Goal: Information Seeking & Learning: Learn about a topic

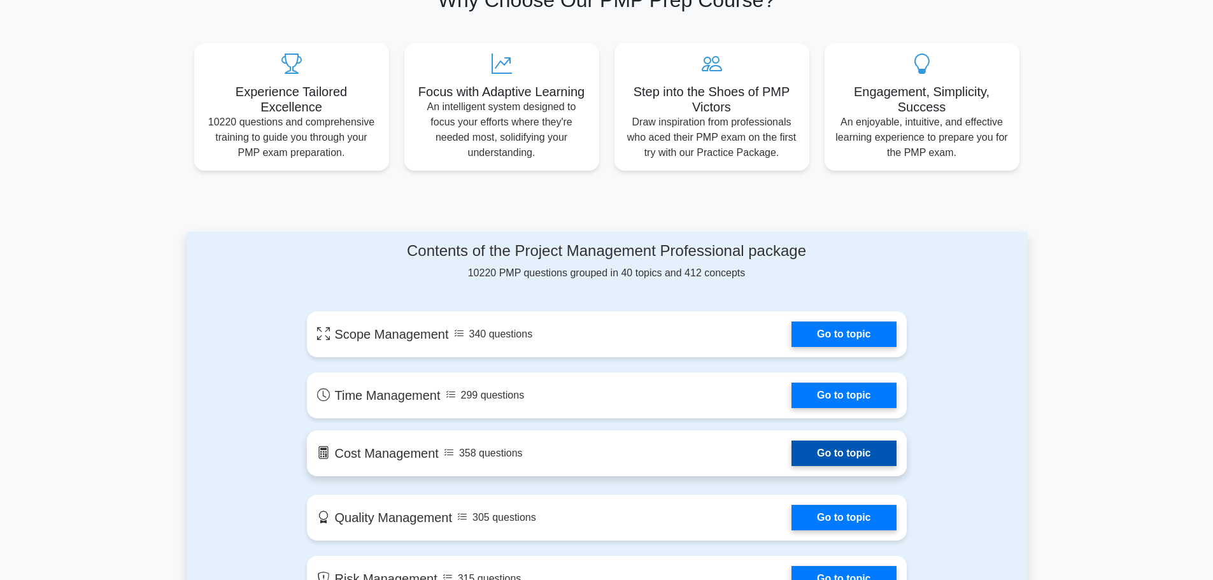
scroll to position [594, 0]
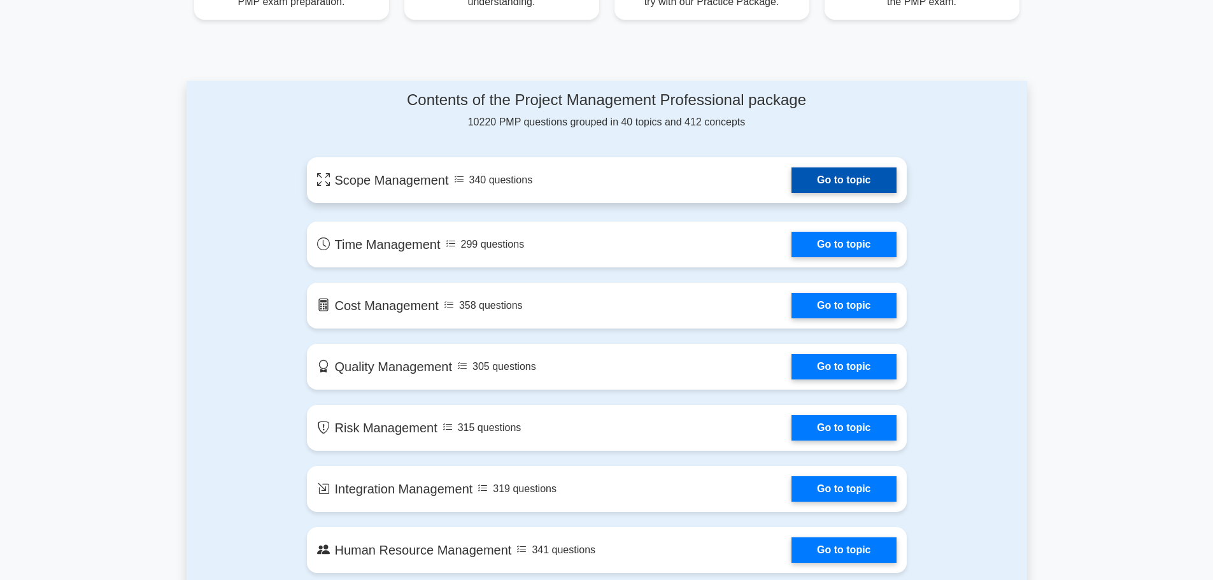
click at [830, 183] on link "Go to topic" at bounding box center [843, 179] width 104 height 25
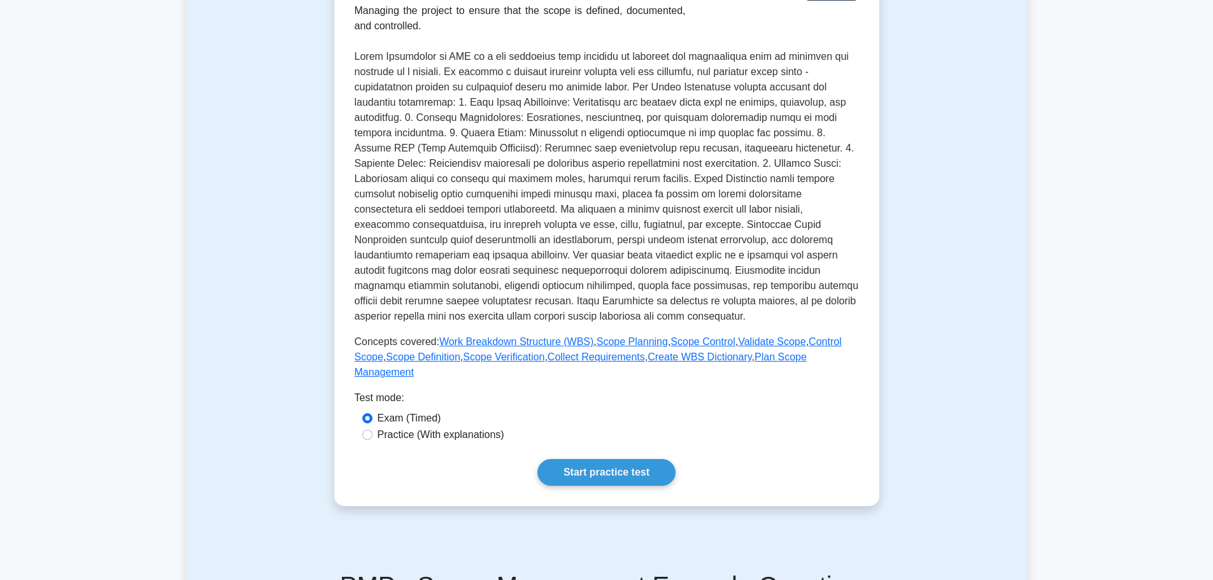
scroll to position [297, 0]
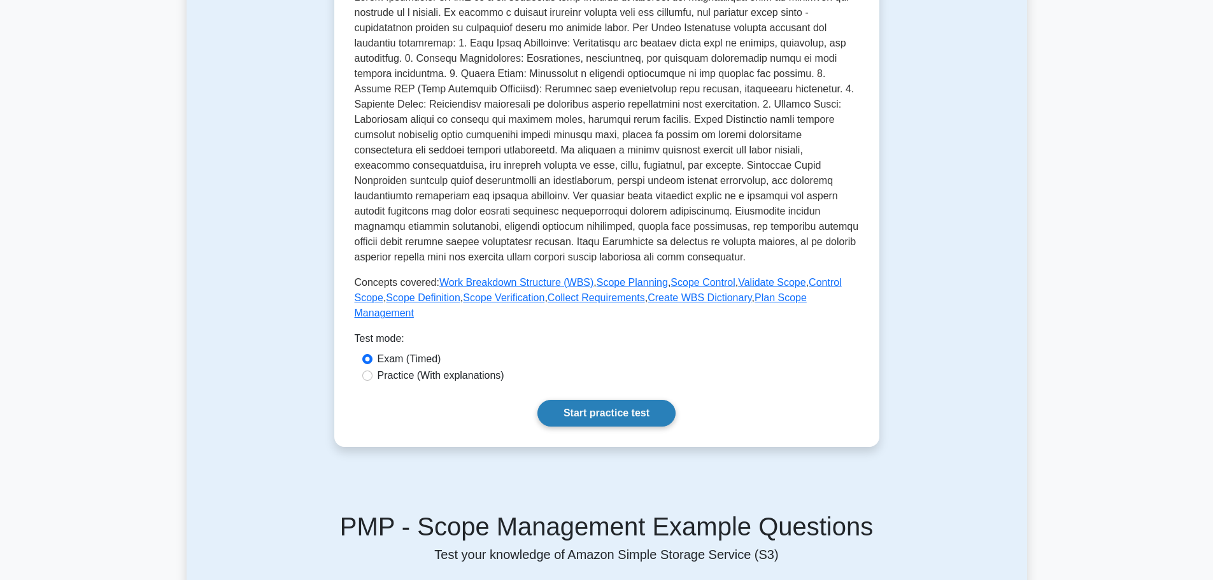
click at [630, 400] on link "Start practice test" at bounding box center [606, 413] width 138 height 27
click at [422, 352] on div "Exam (Timed)" at bounding box center [607, 359] width 504 height 17
click at [392, 368] on label "Practice (With explanations)" at bounding box center [441, 375] width 127 height 15
click at [372, 371] on input "Practice (With explanations)" at bounding box center [367, 376] width 10 height 10
radio input "true"
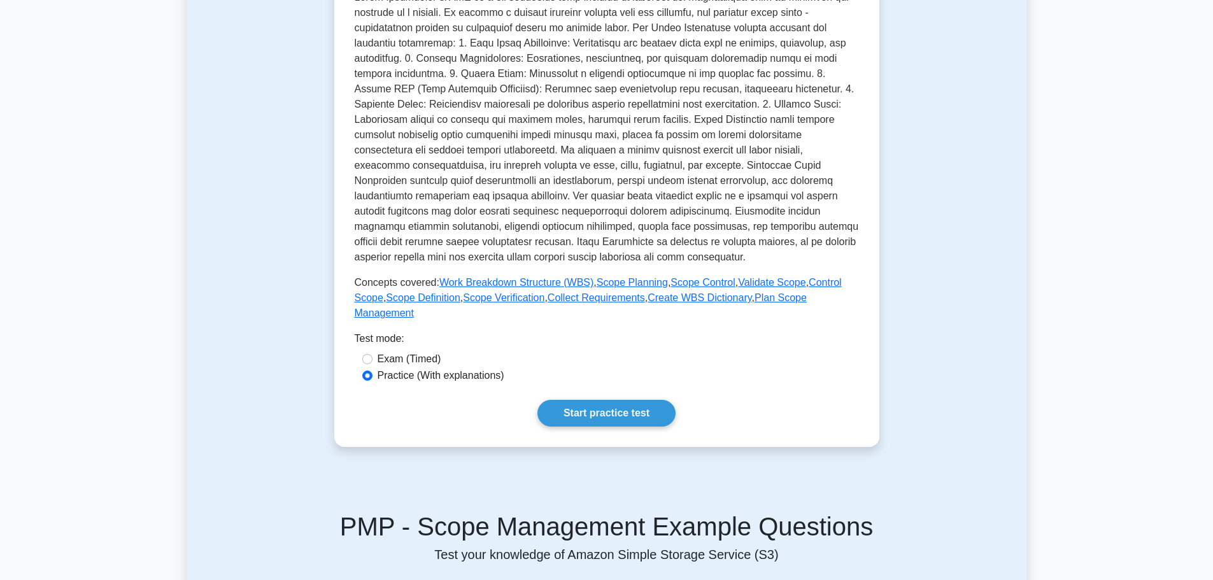
click at [392, 351] on label "Exam (Timed)" at bounding box center [410, 358] width 64 height 15
click at [372, 354] on input "Exam (Timed)" at bounding box center [367, 359] width 10 height 10
radio input "true"
click at [595, 383] on div "Scope Management Managing project scope Managing the project to ensure that the…" at bounding box center [607, 155] width 504 height 544
click at [608, 400] on link "Start practice test" at bounding box center [606, 413] width 138 height 27
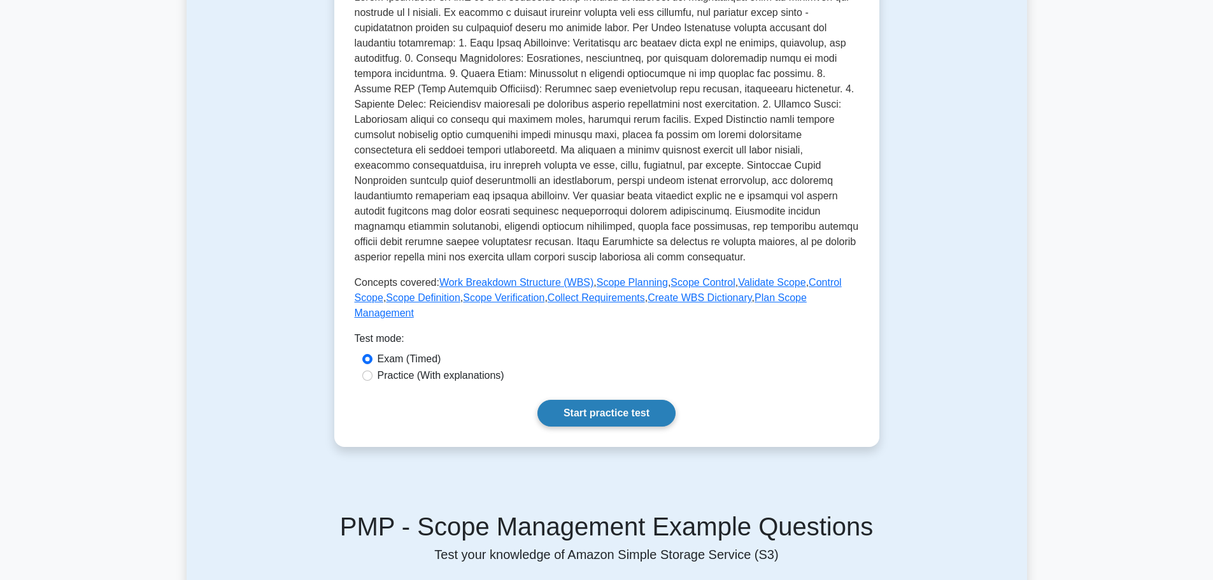
click at [610, 407] on link "Start practice test" at bounding box center [606, 413] width 138 height 27
click at [413, 368] on label "Practice (With explanations)" at bounding box center [441, 375] width 127 height 15
click at [372, 371] on input "Practice (With explanations)" at bounding box center [367, 376] width 10 height 10
radio input "true"
drag, startPoint x: 606, startPoint y: 376, endPoint x: 613, endPoint y: 387, distance: 12.6
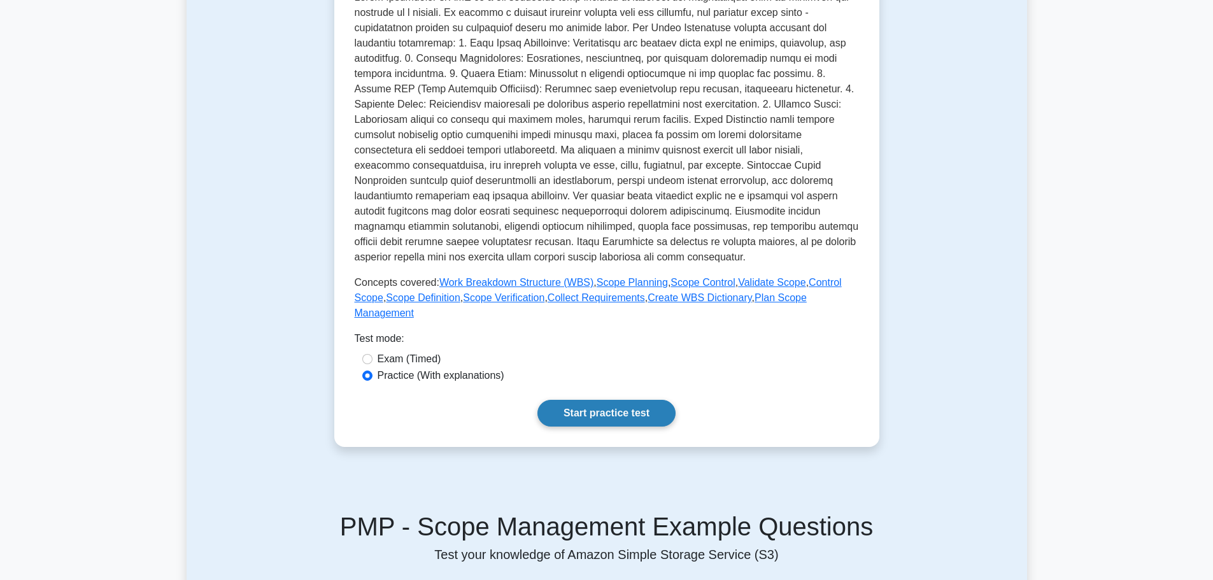
click at [607, 379] on div "Scope Management Managing project scope Managing the project to ensure that the…" at bounding box center [607, 155] width 504 height 544
click at [613, 400] on link "Start practice test" at bounding box center [606, 413] width 138 height 27
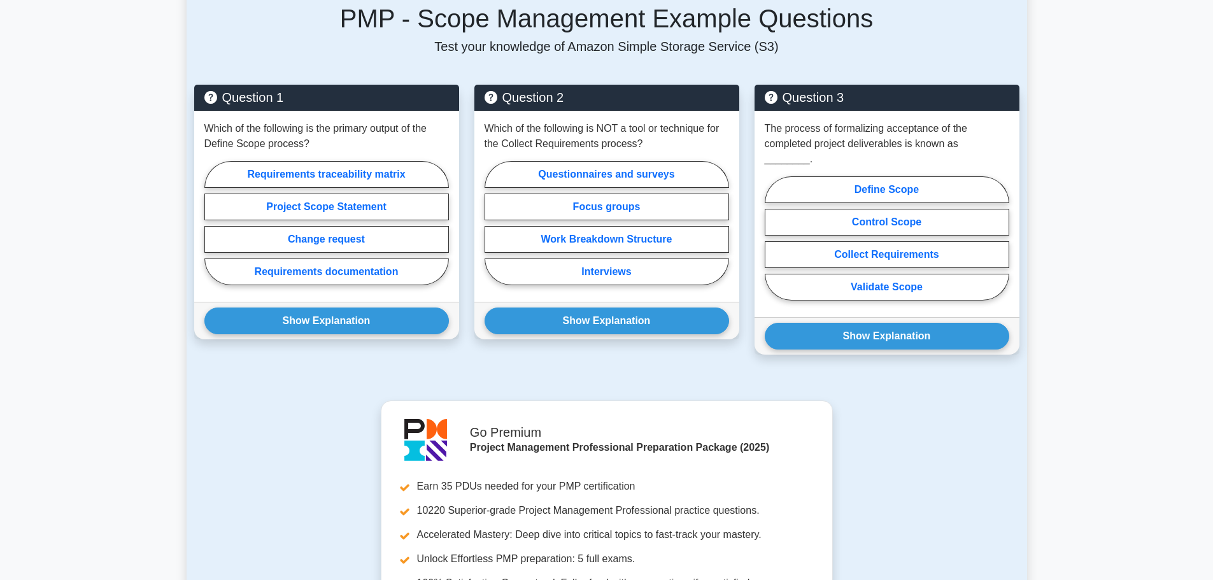
scroll to position [446, 0]
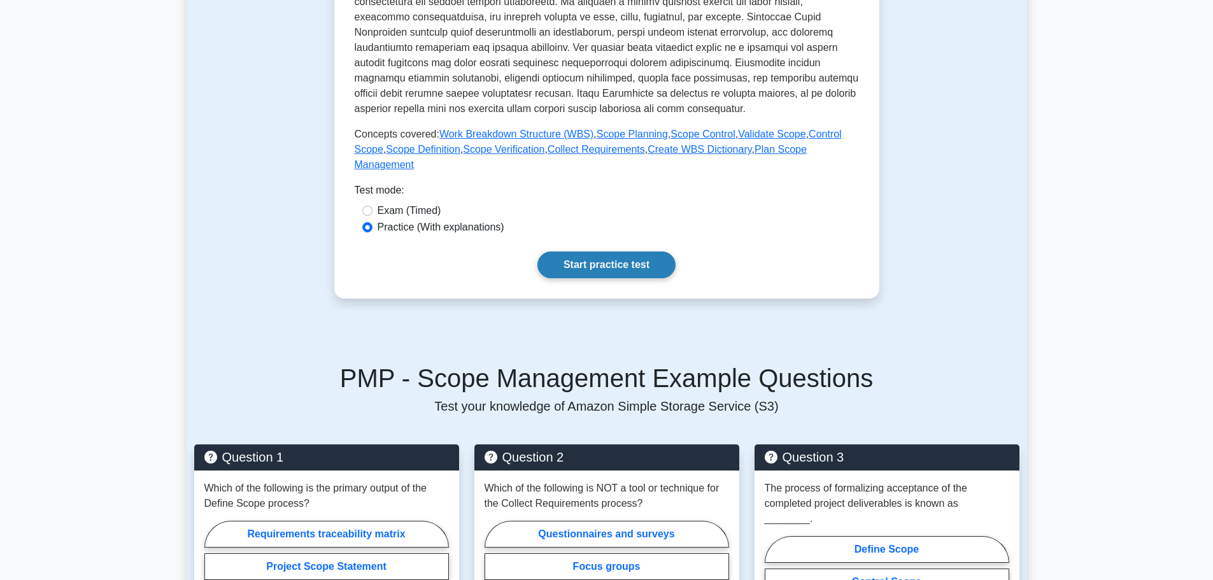
click at [606, 253] on link "Start practice test" at bounding box center [606, 264] width 138 height 27
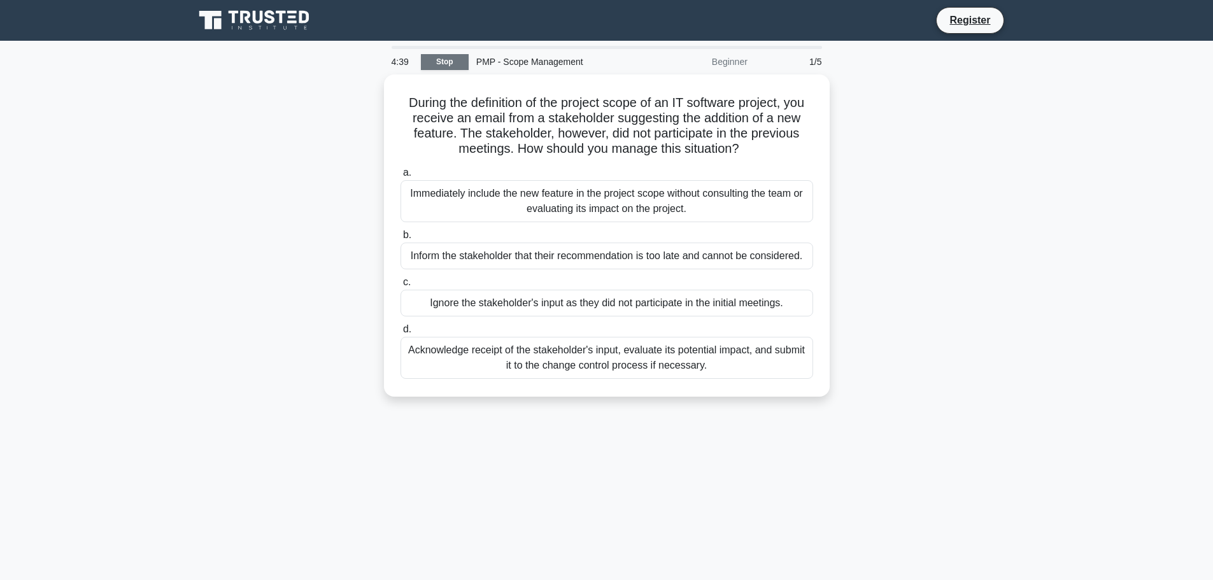
click at [440, 61] on link "Stop" at bounding box center [445, 62] width 48 height 16
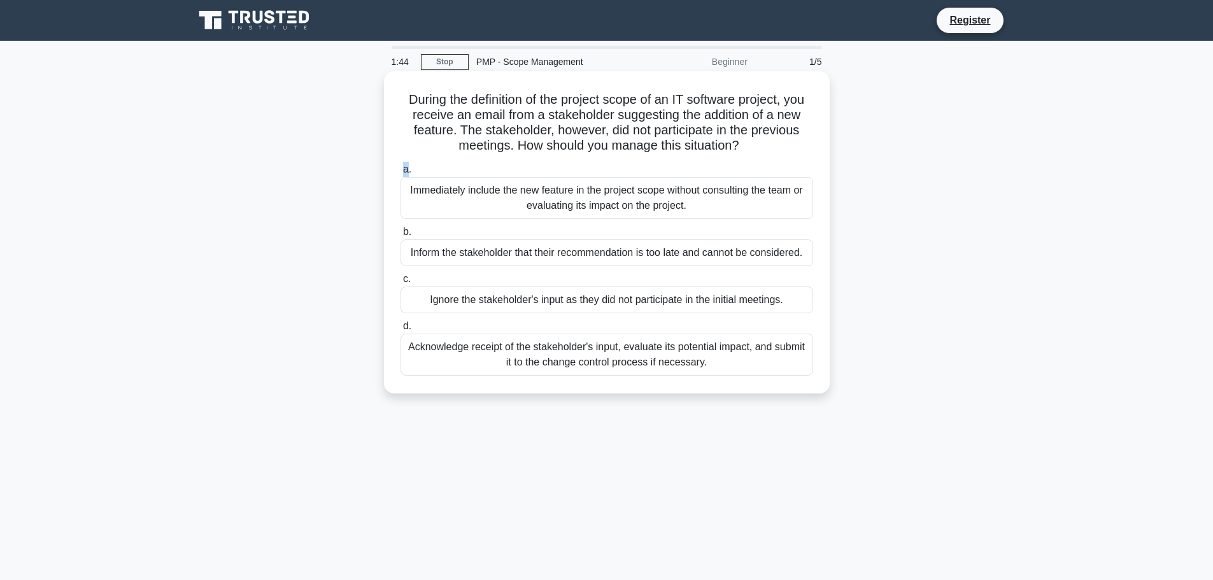
click at [404, 174] on span "a." at bounding box center [407, 169] width 8 height 11
click at [436, 243] on div "Inform the stakeholder that their recommendation is too late and cannot be cons…" at bounding box center [606, 252] width 413 height 27
click at [400, 236] on input "b. Inform the stakeholder that their recommendation is too late and cannot be c…" at bounding box center [400, 232] width 0 height 8
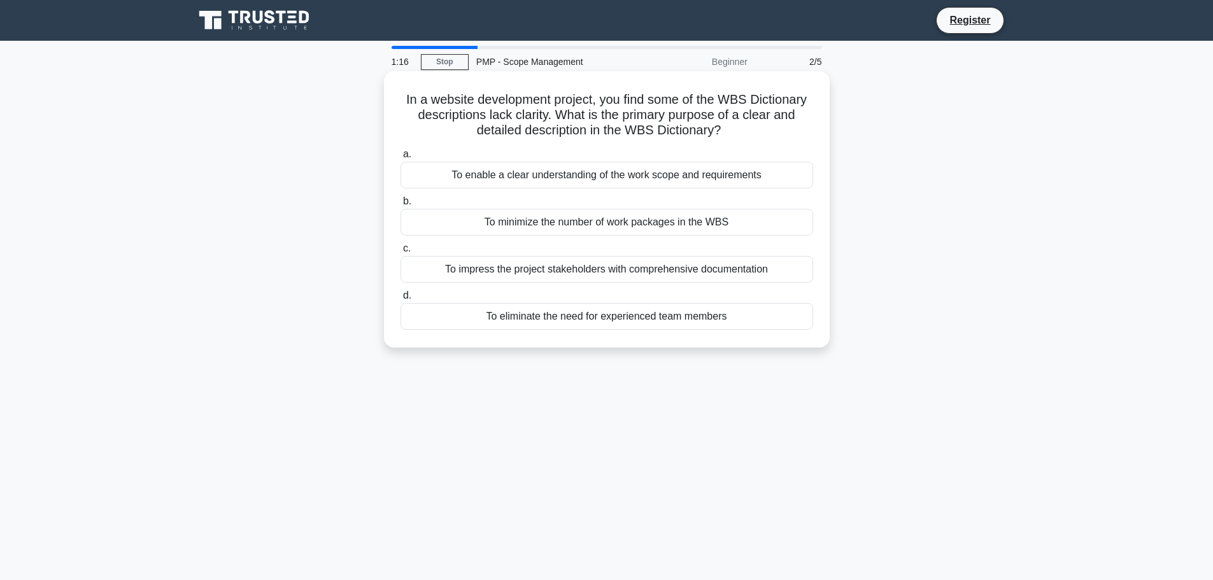
drag, startPoint x: 565, startPoint y: 113, endPoint x: 560, endPoint y: 117, distance: 6.8
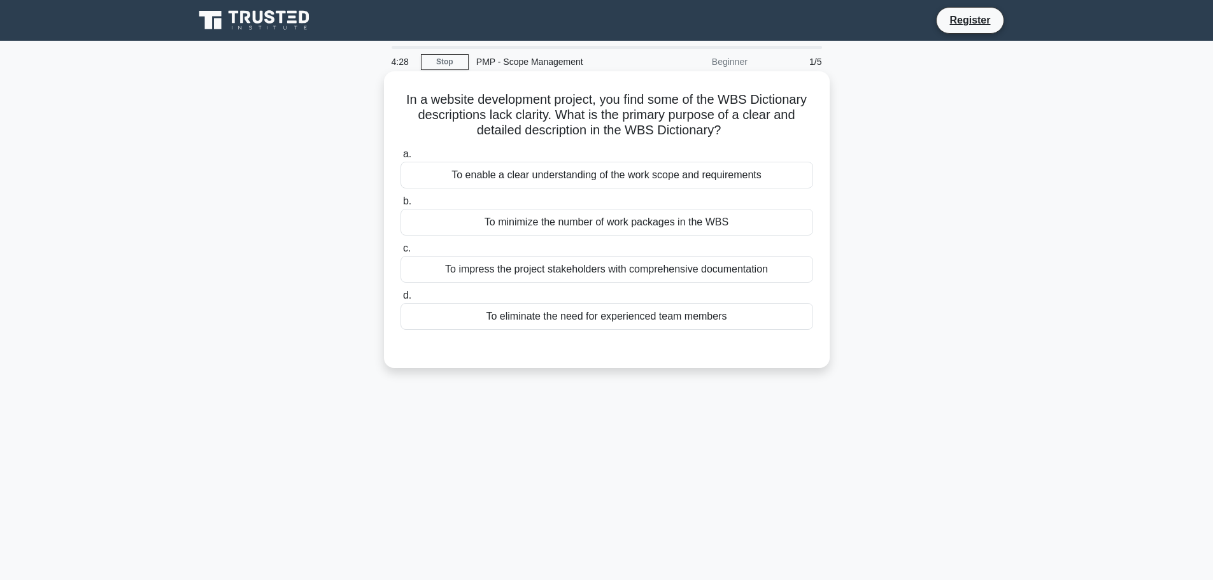
click at [563, 174] on div "To enable a clear understanding of the work scope and requirements" at bounding box center [606, 175] width 413 height 27
click at [400, 159] on input "a. To enable a clear understanding of the work scope and requirements" at bounding box center [400, 154] width 0 height 8
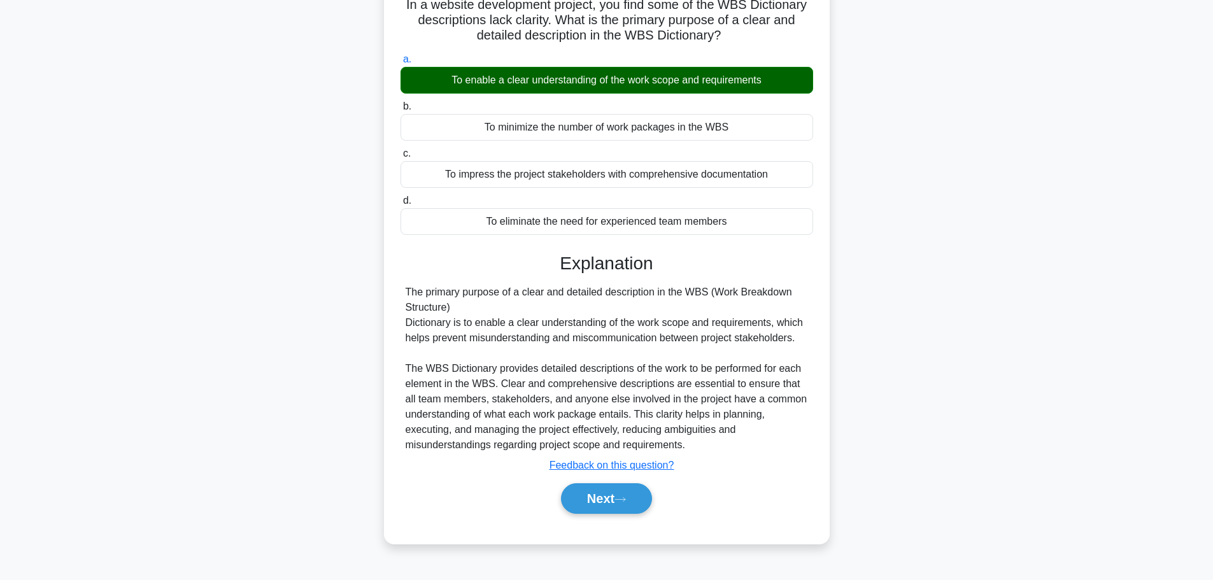
scroll to position [108, 0]
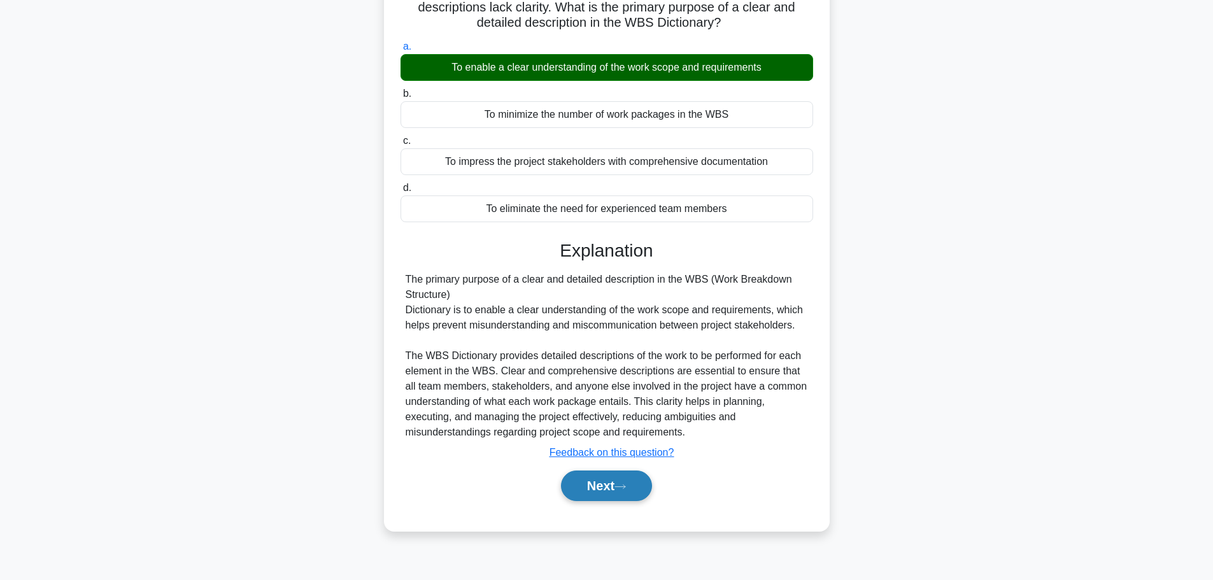
click at [604, 493] on button "Next" at bounding box center [606, 486] width 91 height 31
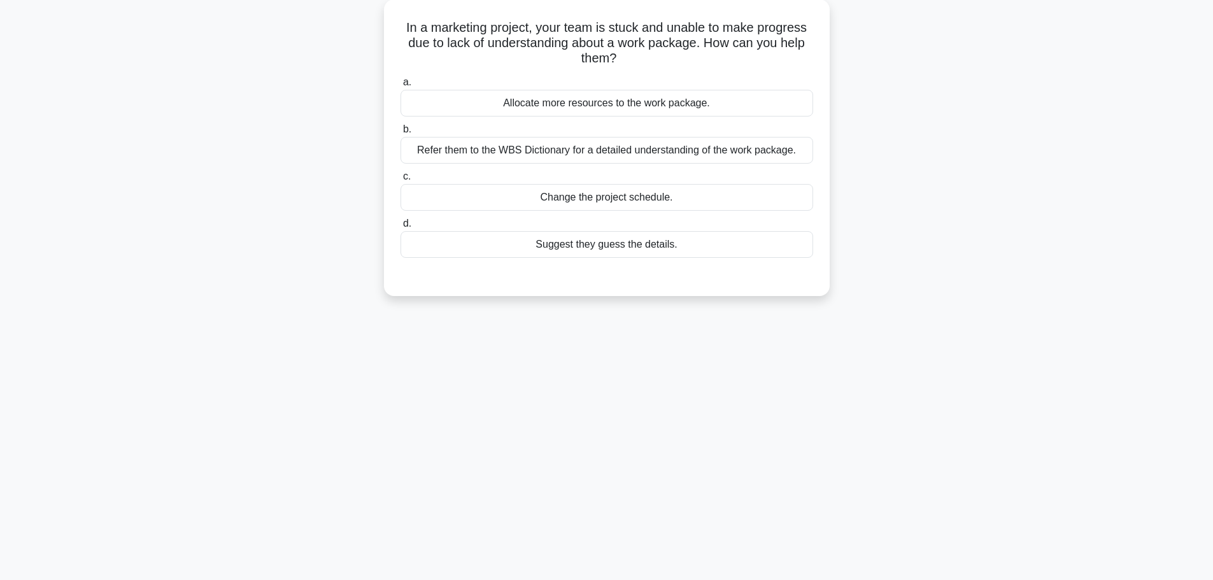
scroll to position [0, 0]
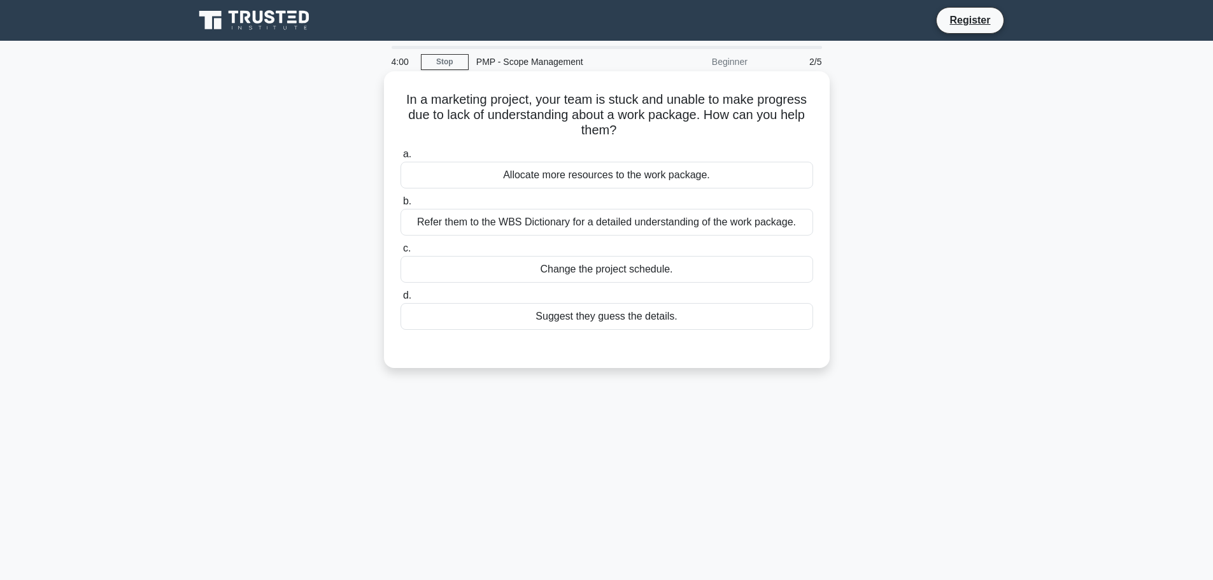
click at [607, 222] on div "Refer them to the WBS Dictionary for a detailed understanding of the work packa…" at bounding box center [606, 222] width 413 height 27
click at [400, 206] on input "b. Refer them to the WBS Dictionary for a detailed understanding of the work pa…" at bounding box center [400, 201] width 0 height 8
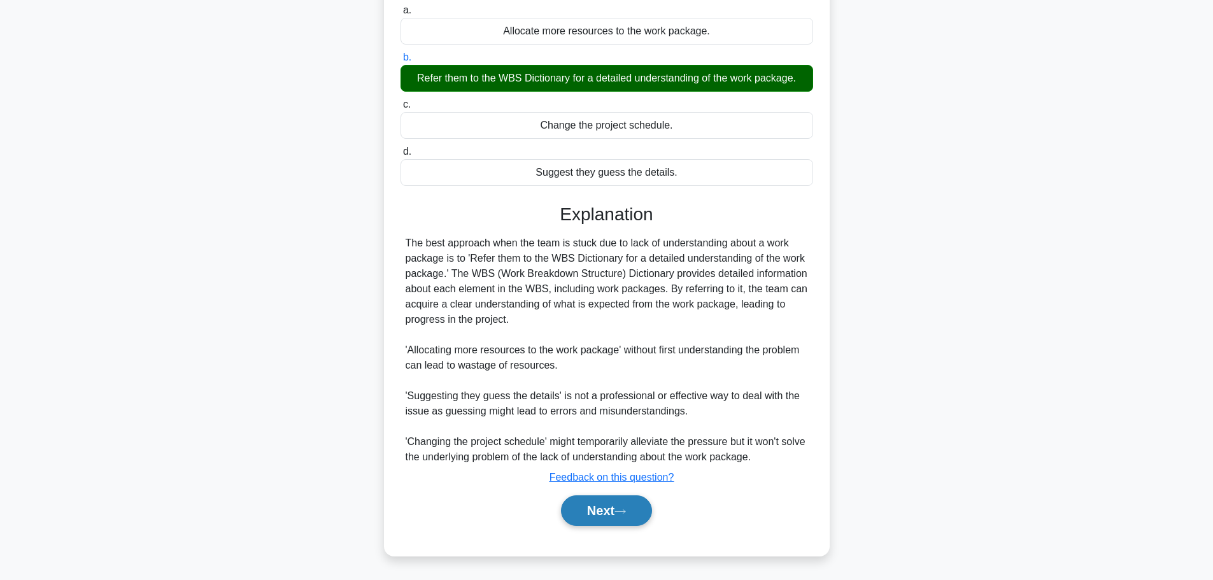
click at [625, 512] on icon at bounding box center [620, 511] width 10 height 4
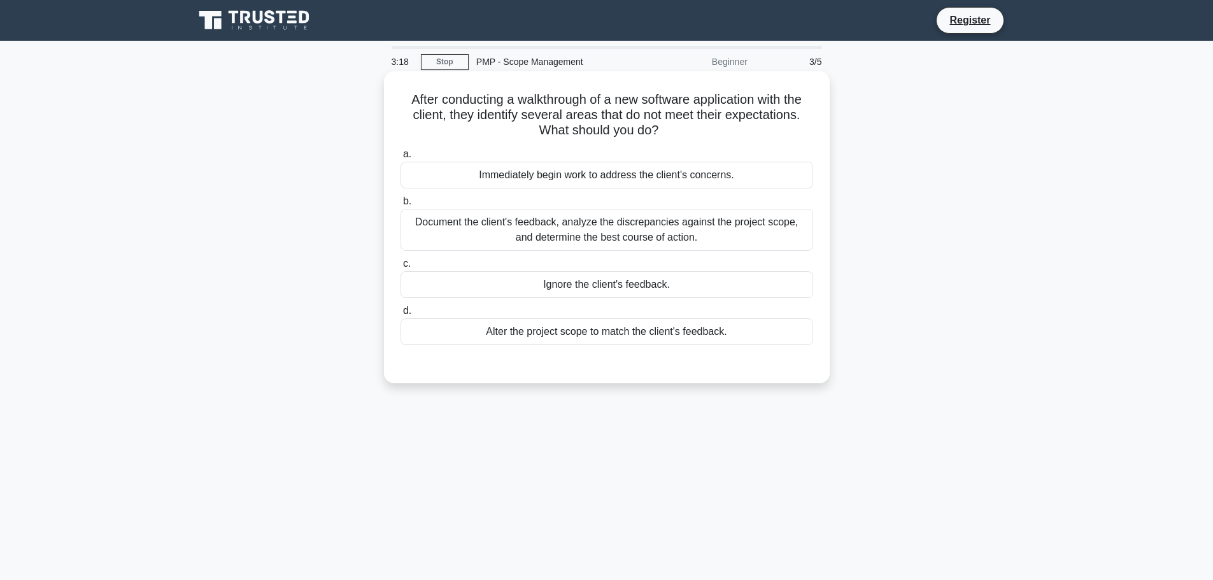
click at [561, 233] on div "Document the client's feedback, analyze the discrepancies against the project s…" at bounding box center [606, 230] width 413 height 42
click at [400, 206] on input "b. Document the client's feedback, analyze the discrepancies against the projec…" at bounding box center [400, 201] width 0 height 8
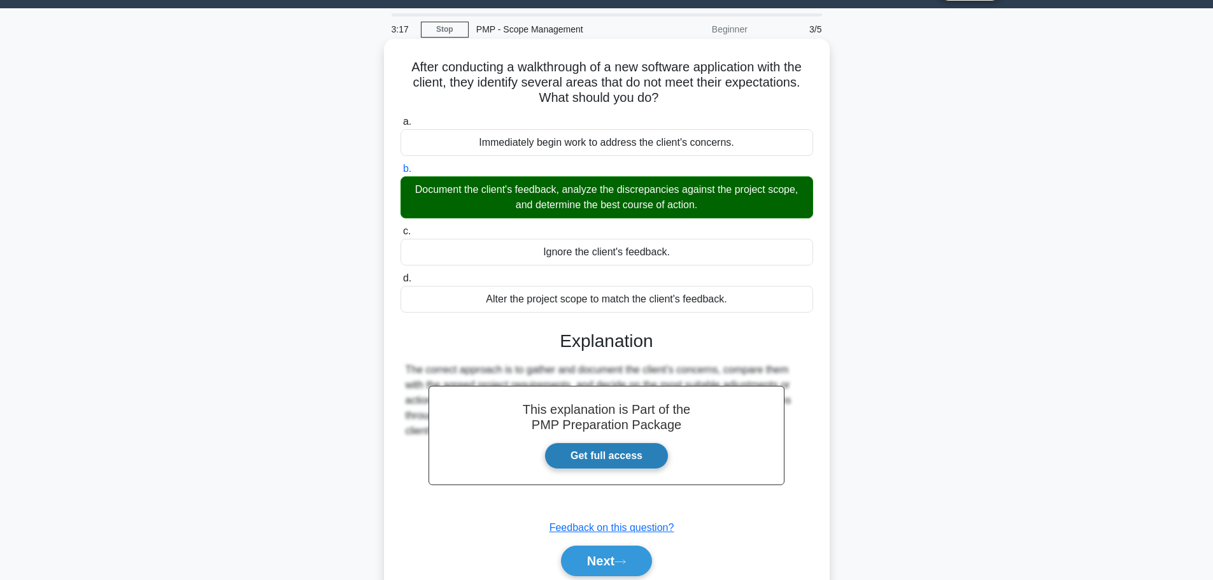
scroll to position [108, 0]
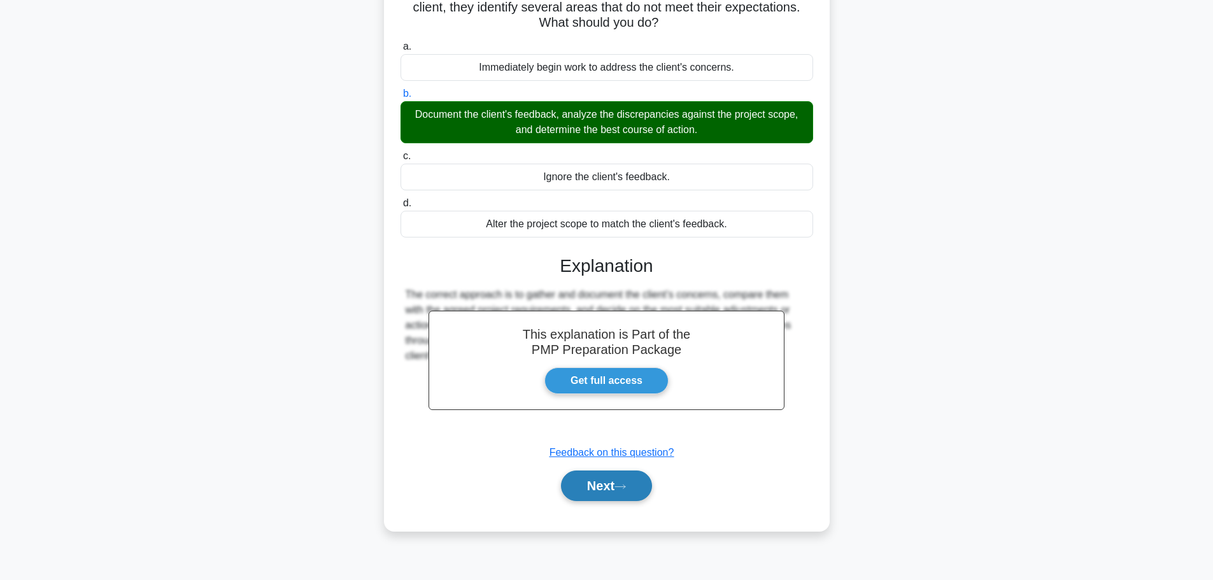
click at [616, 479] on button "Next" at bounding box center [606, 486] width 91 height 31
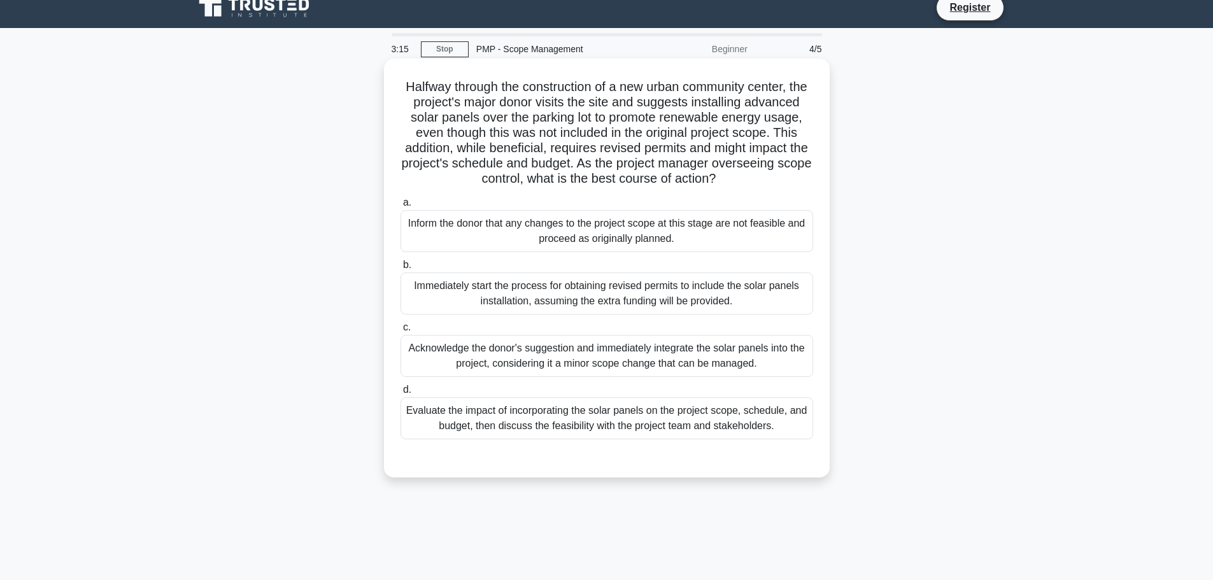
scroll to position [0, 0]
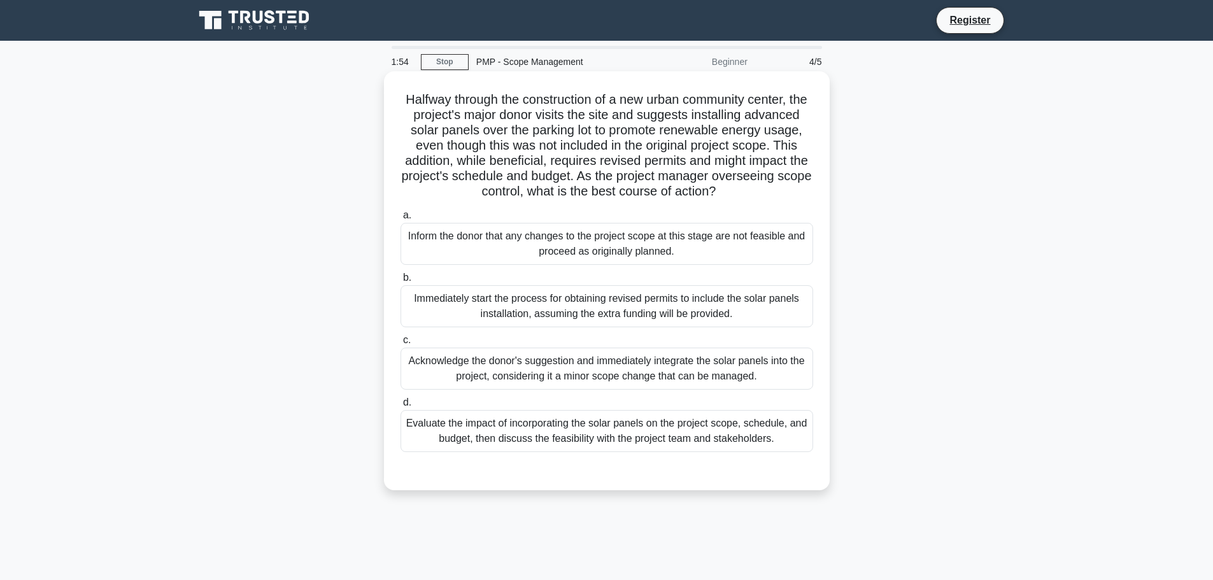
click at [605, 259] on div "Inform the donor that any changes to the project scope at this stage are not fe…" at bounding box center [606, 244] width 413 height 42
click at [400, 220] on input "a. Inform the donor that any changes to the project scope at this stage are not…" at bounding box center [400, 215] width 0 height 8
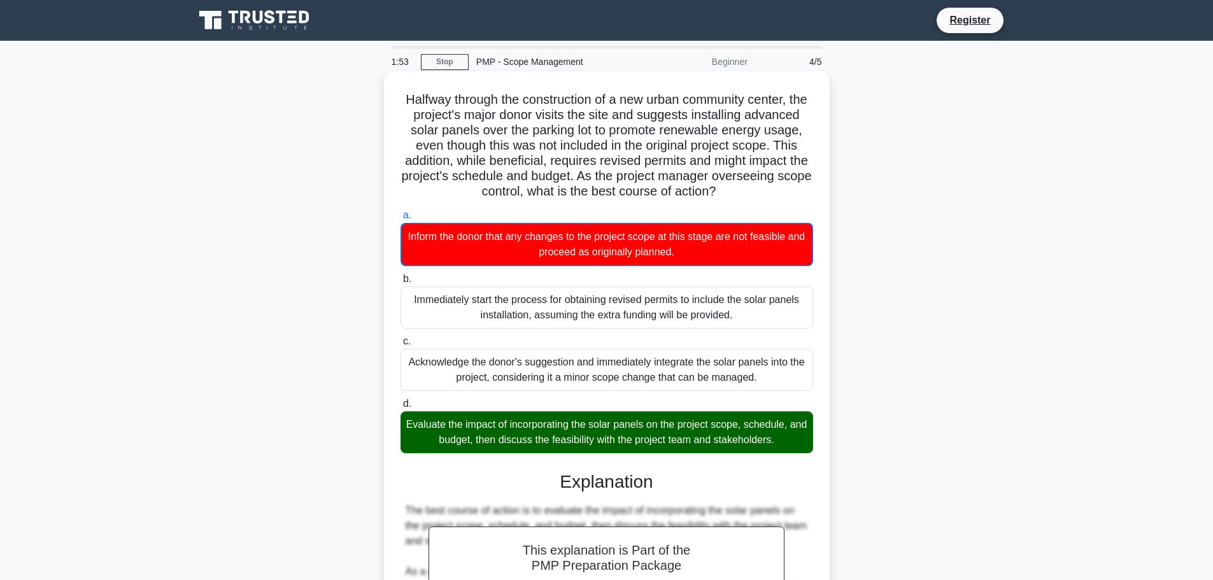
drag, startPoint x: 638, startPoint y: 471, endPoint x: 634, endPoint y: 447, distance: 24.6
click at [638, 456] on div "a. Inform the donor that any changes to the project scope at this stage are not…" at bounding box center [607, 330] width 428 height 251
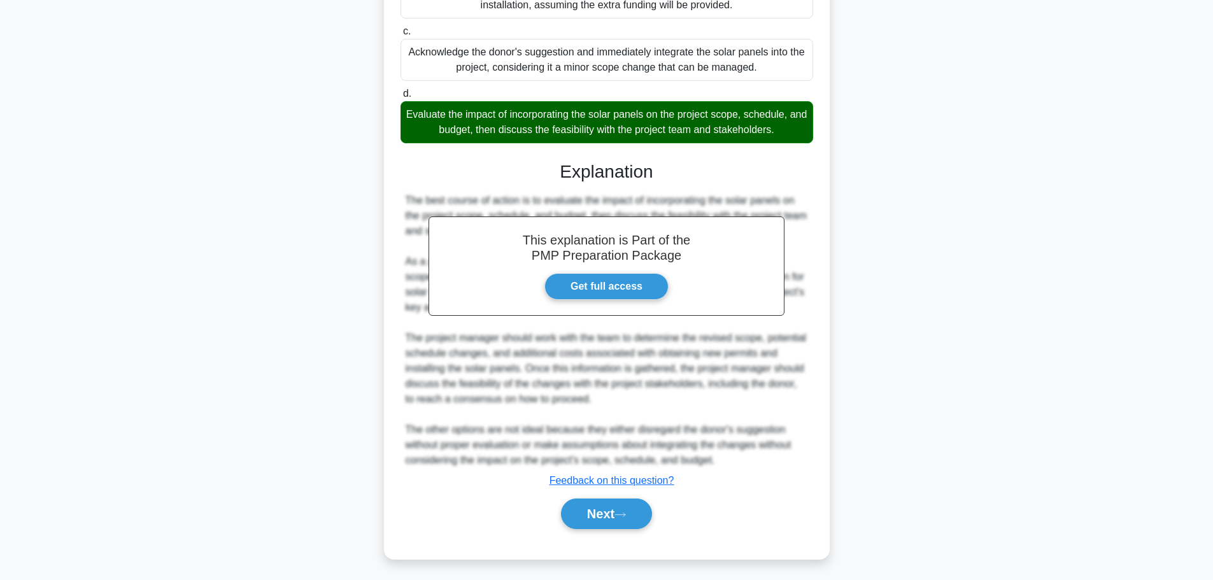
scroll to position [329, 0]
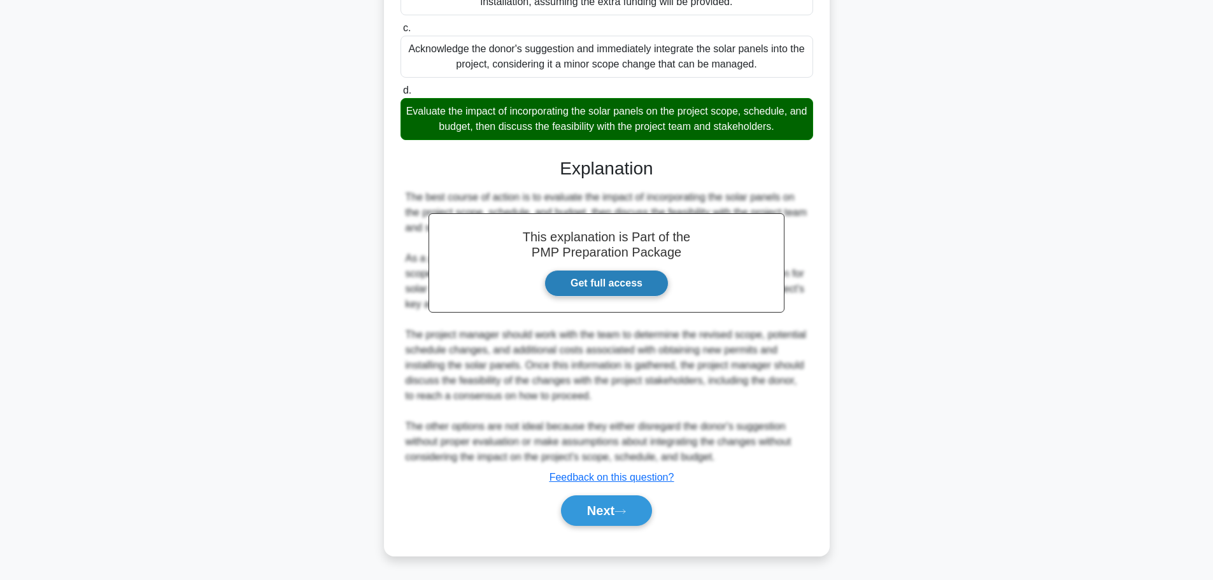
click at [611, 286] on link "Get full access" at bounding box center [606, 283] width 124 height 27
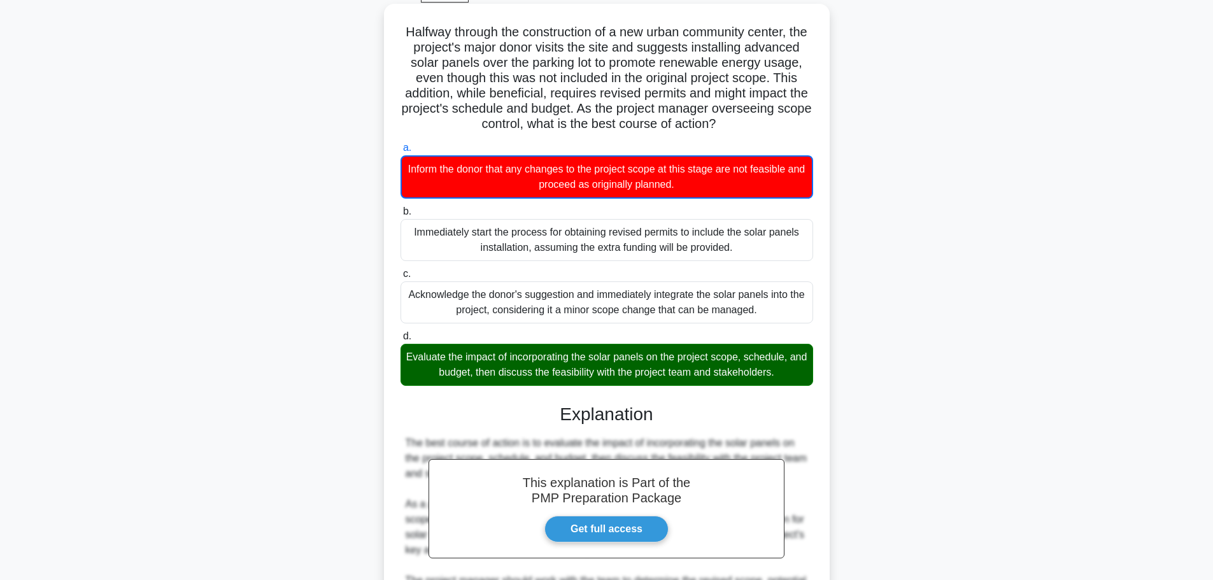
scroll to position [0, 0]
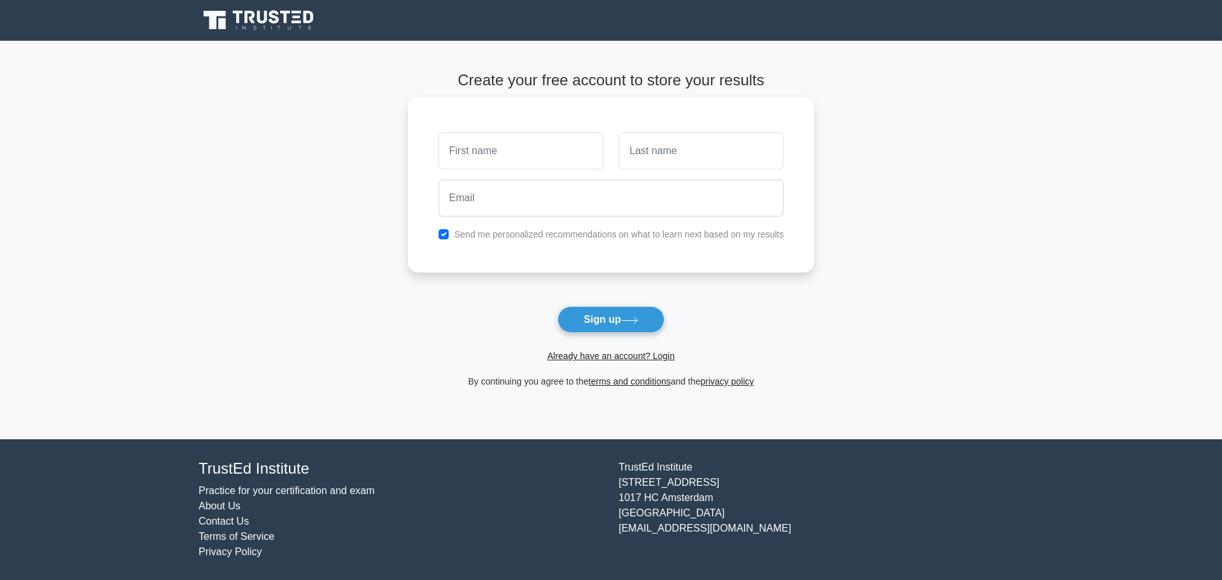
click at [491, 153] on input "text" at bounding box center [521, 150] width 165 height 37
type input "abdelrahman"
type input "barghouthi"
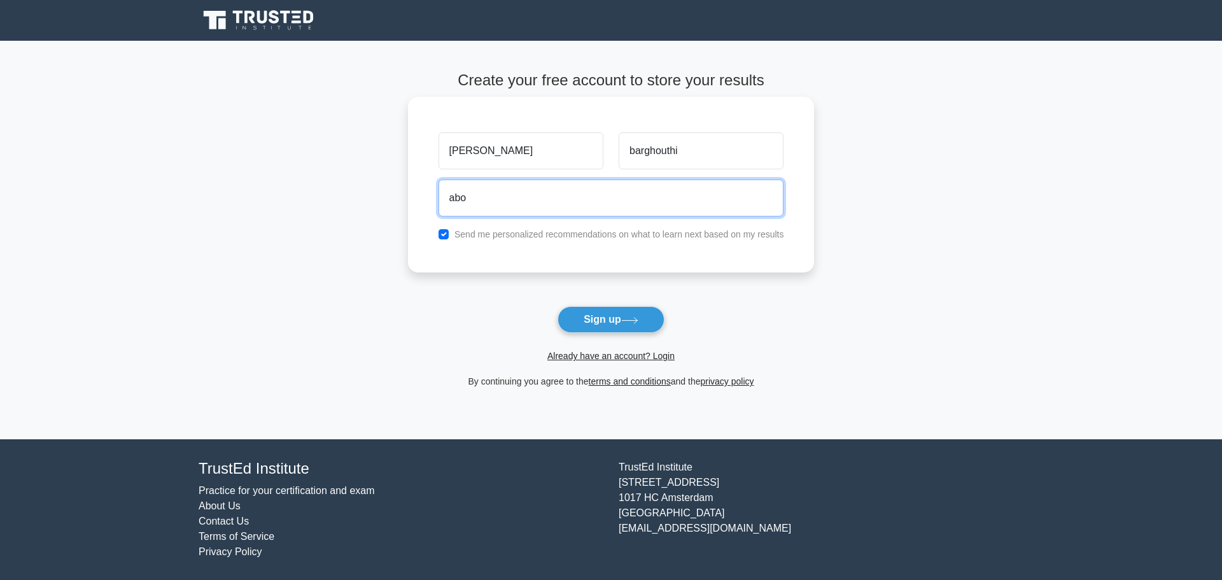
click at [570, 195] on input "abo" at bounding box center [612, 198] width 346 height 37
type input "aboodhussam95@gmail.com"
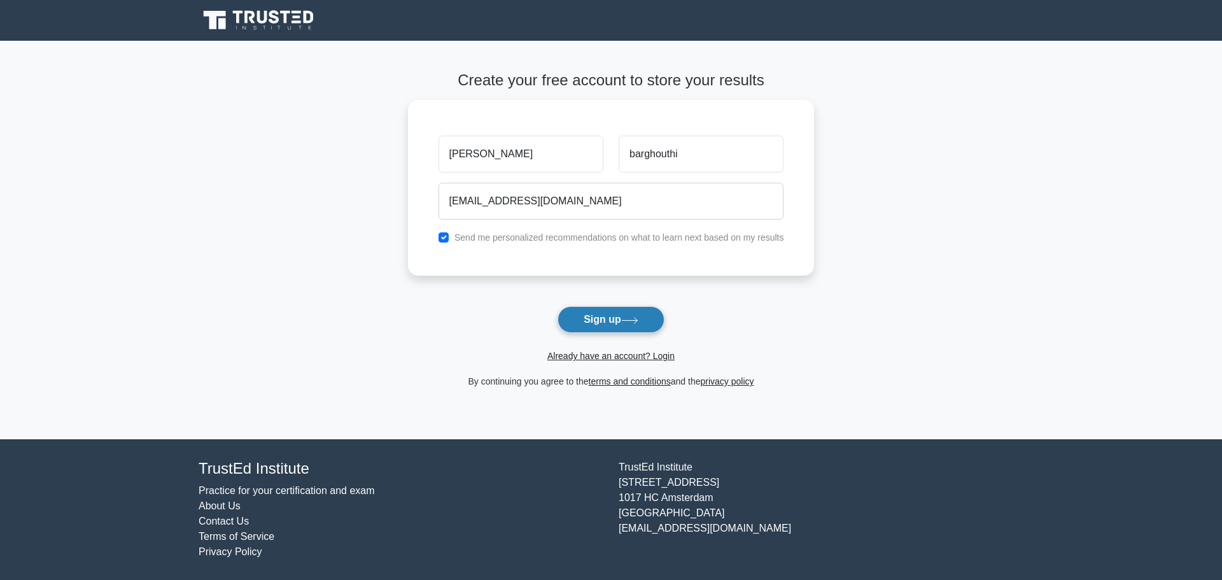
click at [618, 322] on button "Sign up" at bounding box center [611, 319] width 107 height 27
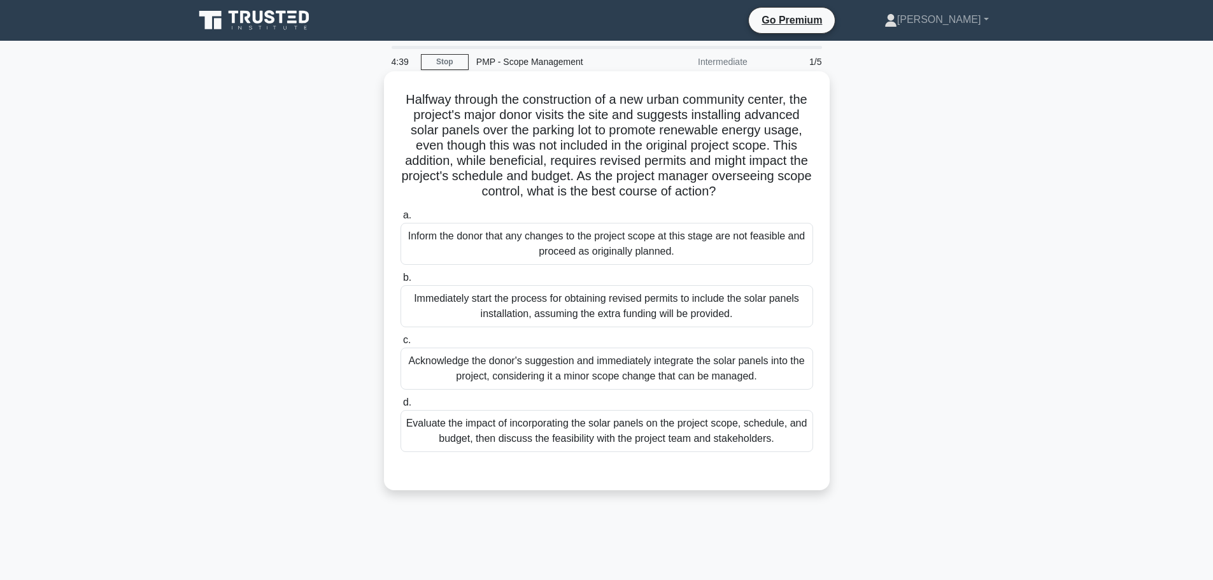
click at [695, 448] on div "Evaluate the impact of incorporating the solar panels on the project scope, sch…" at bounding box center [606, 431] width 413 height 42
click at [400, 407] on input "d. Evaluate the impact of incorporating the solar panels on the project scope, …" at bounding box center [400, 403] width 0 height 8
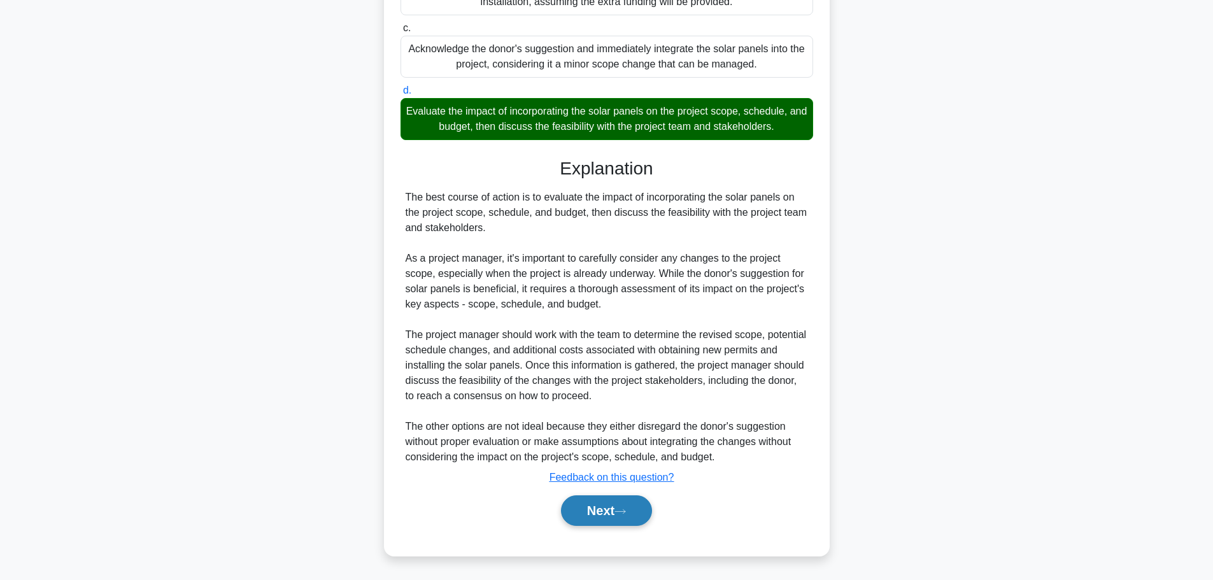
click at [606, 500] on button "Next" at bounding box center [606, 510] width 91 height 31
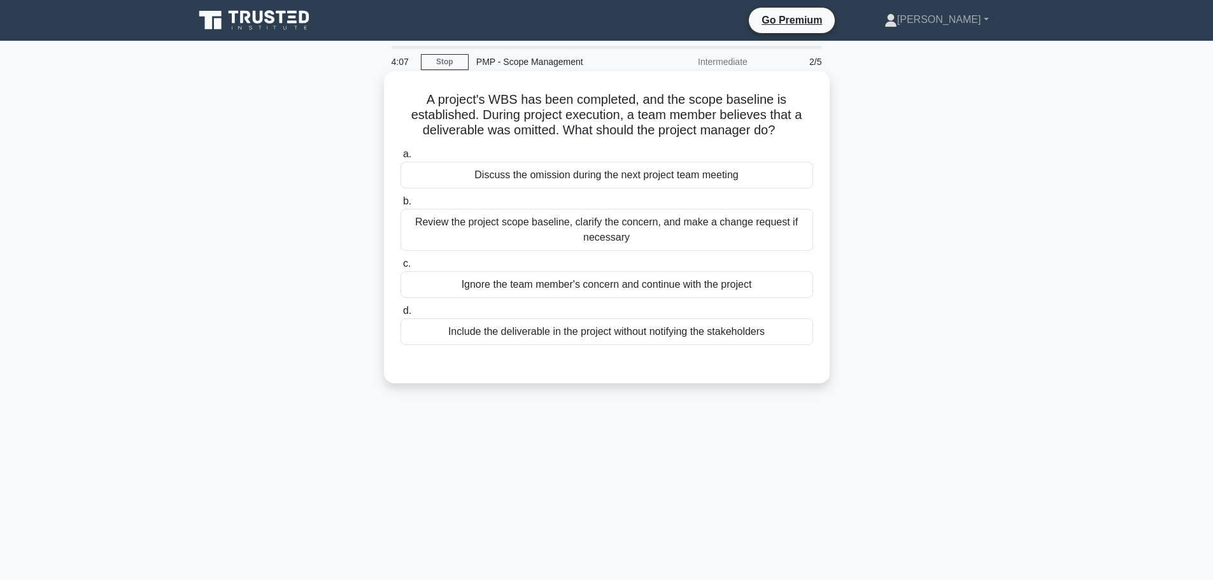
click at [567, 232] on div "Review the project scope baseline, clarify the concern, and make a change reque…" at bounding box center [606, 230] width 413 height 42
click at [400, 206] on input "b. Review the project scope baseline, clarify the concern, and make a change re…" at bounding box center [400, 201] width 0 height 8
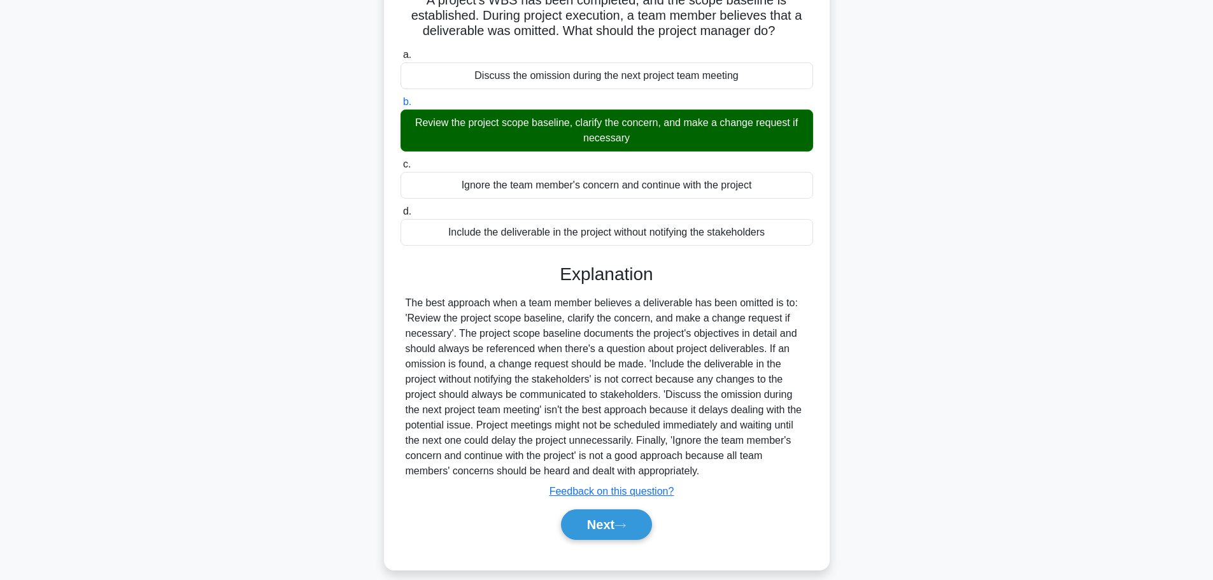
scroll to position [114, 0]
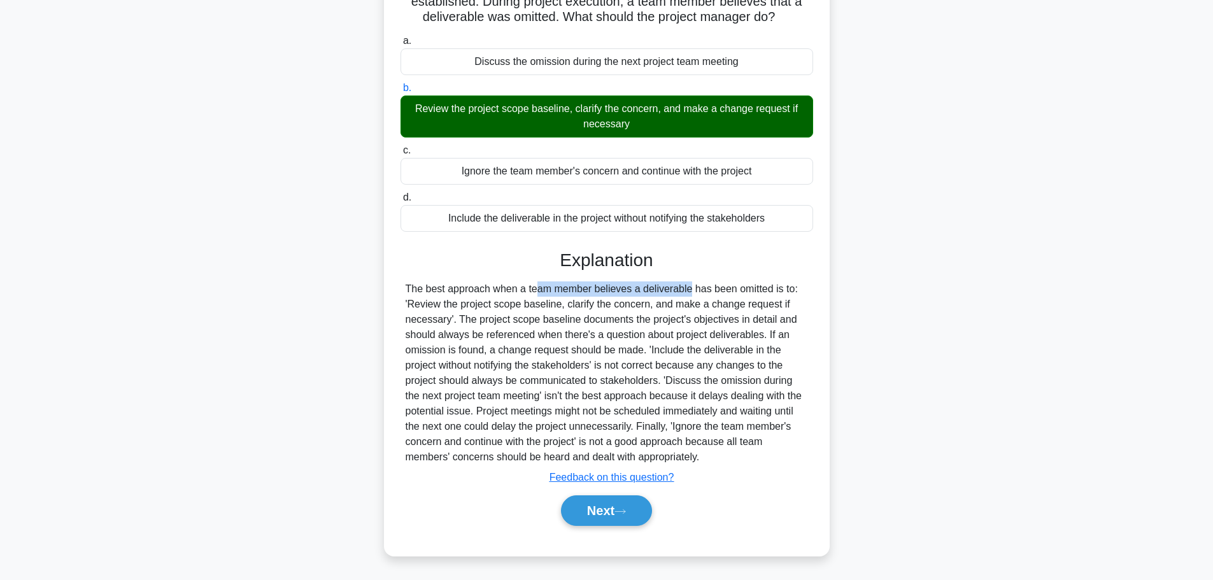
drag, startPoint x: 483, startPoint y: 291, endPoint x: 622, endPoint y: 296, distance: 139.5
click at [619, 295] on div at bounding box center [607, 372] width 402 height 183
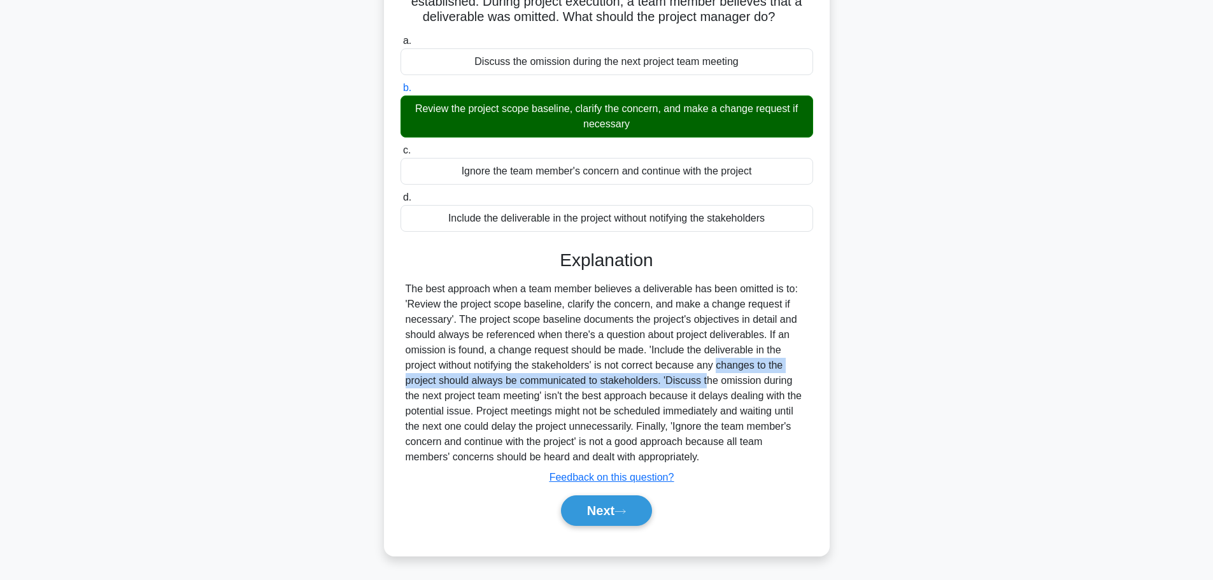
click at [631, 380] on div at bounding box center [607, 372] width 402 height 183
click at [572, 336] on div at bounding box center [607, 372] width 402 height 183
drag, startPoint x: 594, startPoint y: 499, endPoint x: 574, endPoint y: 492, distance: 20.9
click at [595, 499] on button "Next" at bounding box center [606, 510] width 91 height 31
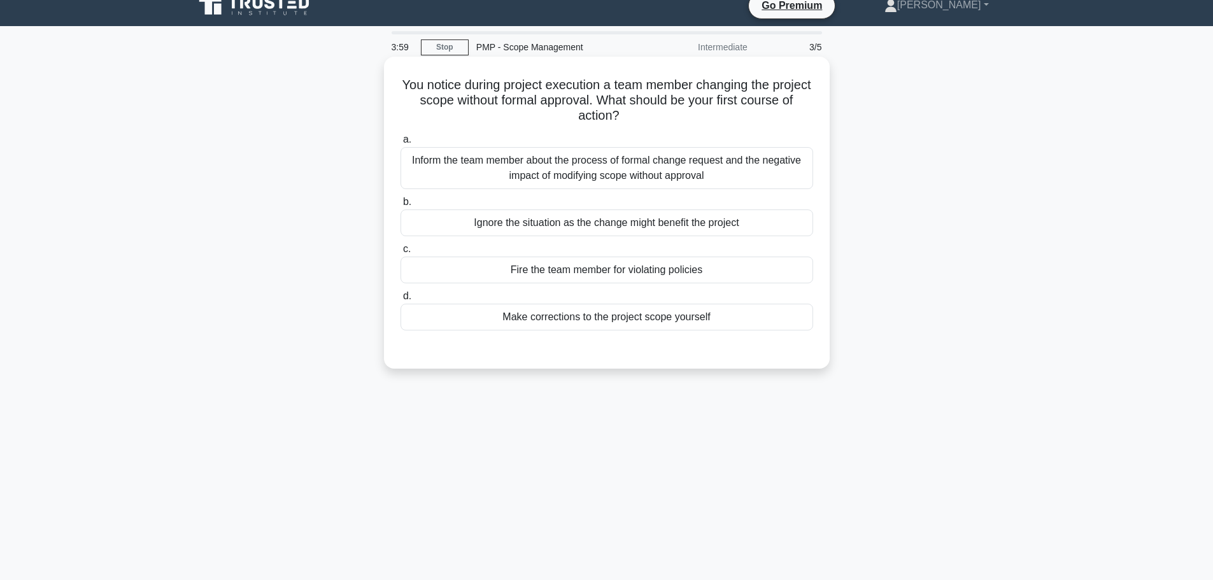
scroll to position [0, 0]
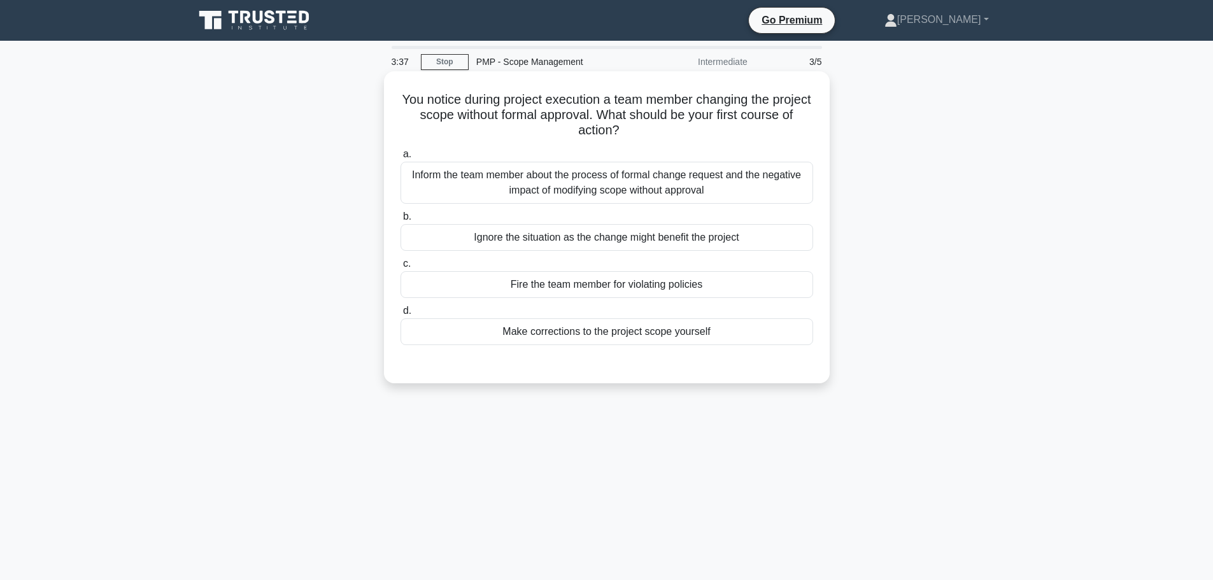
click at [569, 188] on div "Inform the team member about the process of formal change request and the negat…" at bounding box center [606, 183] width 413 height 42
click at [400, 159] on input "a. Inform the team member about the process of formal change request and the ne…" at bounding box center [400, 154] width 0 height 8
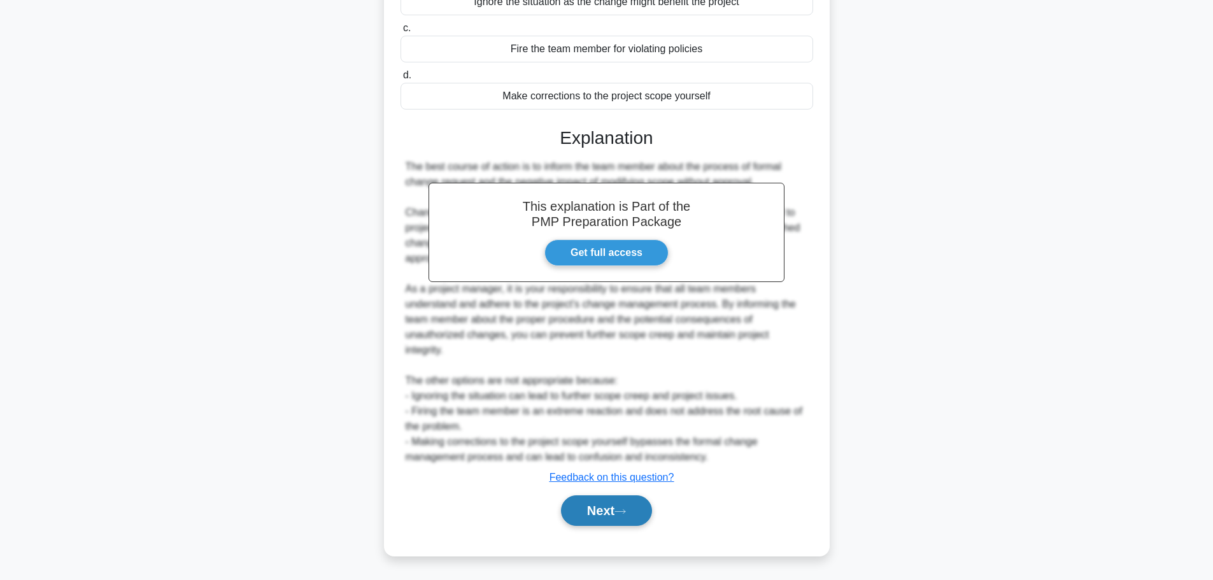
drag, startPoint x: 620, startPoint y: 518, endPoint x: 599, endPoint y: 509, distance: 22.0
click at [620, 518] on button "Next" at bounding box center [606, 510] width 91 height 31
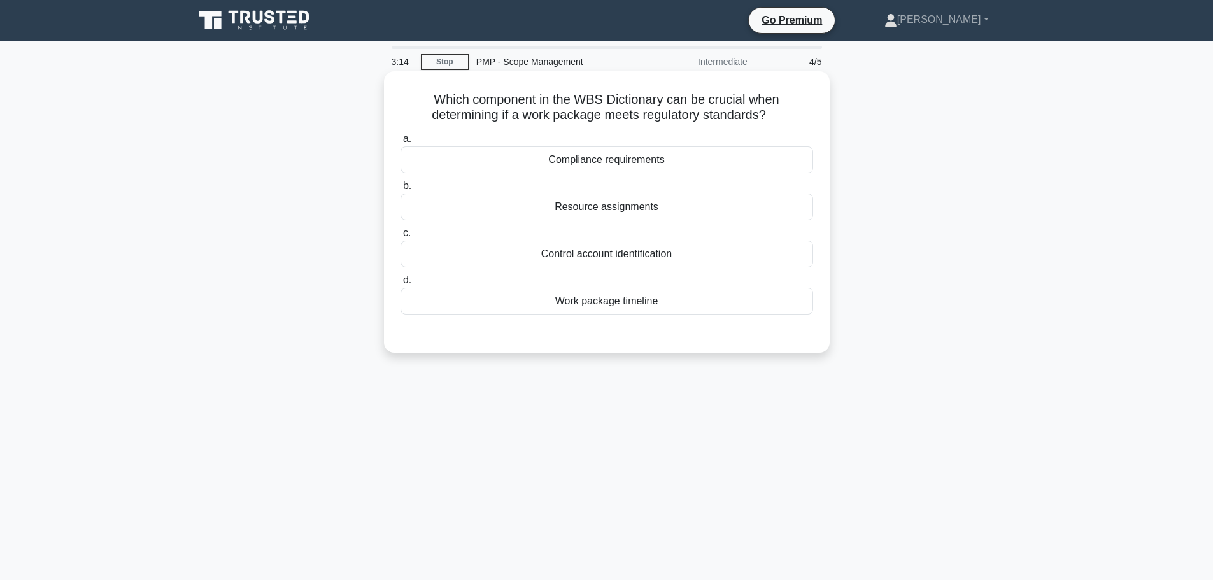
click at [605, 153] on div "Compliance requirements" at bounding box center [606, 159] width 413 height 27
click at [400, 143] on input "a. Compliance requirements" at bounding box center [400, 139] width 0 height 8
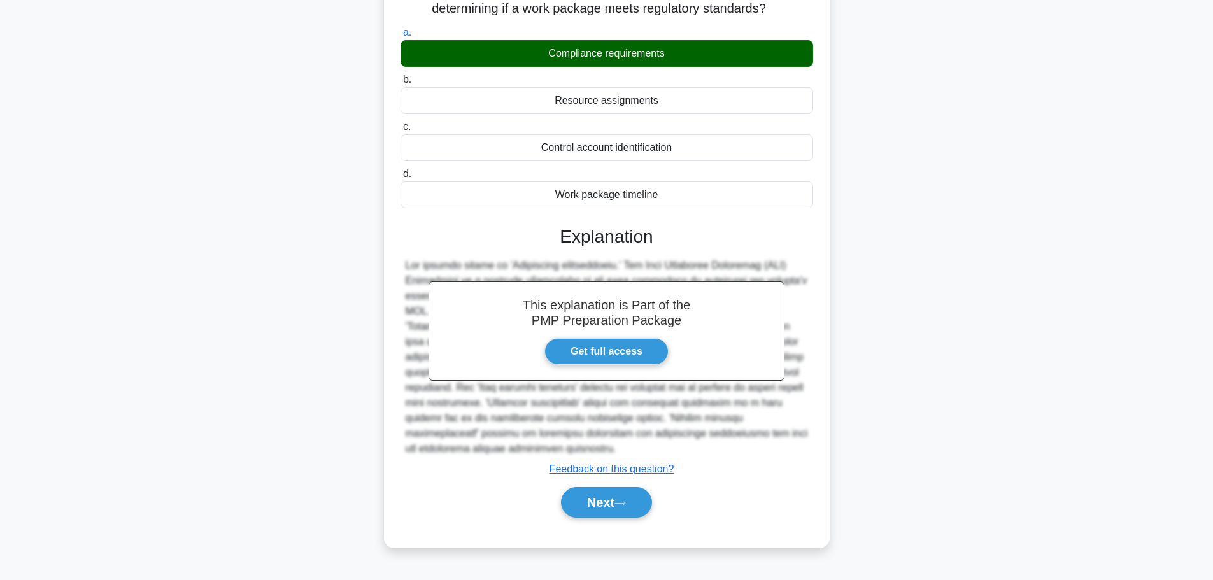
scroll to position [108, 0]
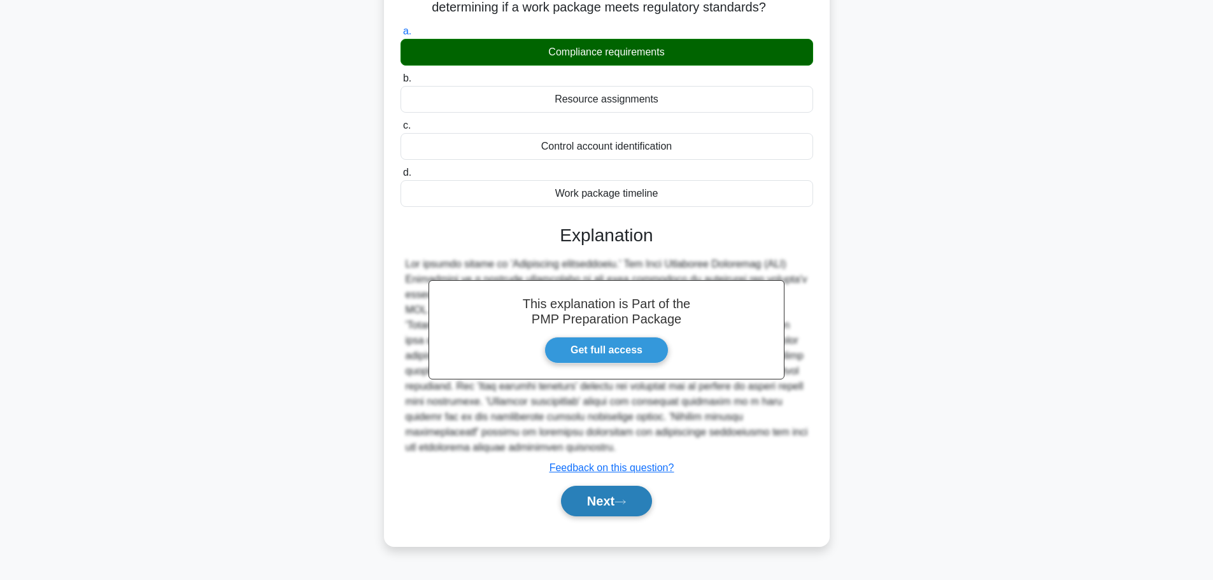
click at [606, 499] on button "Next" at bounding box center [606, 501] width 91 height 31
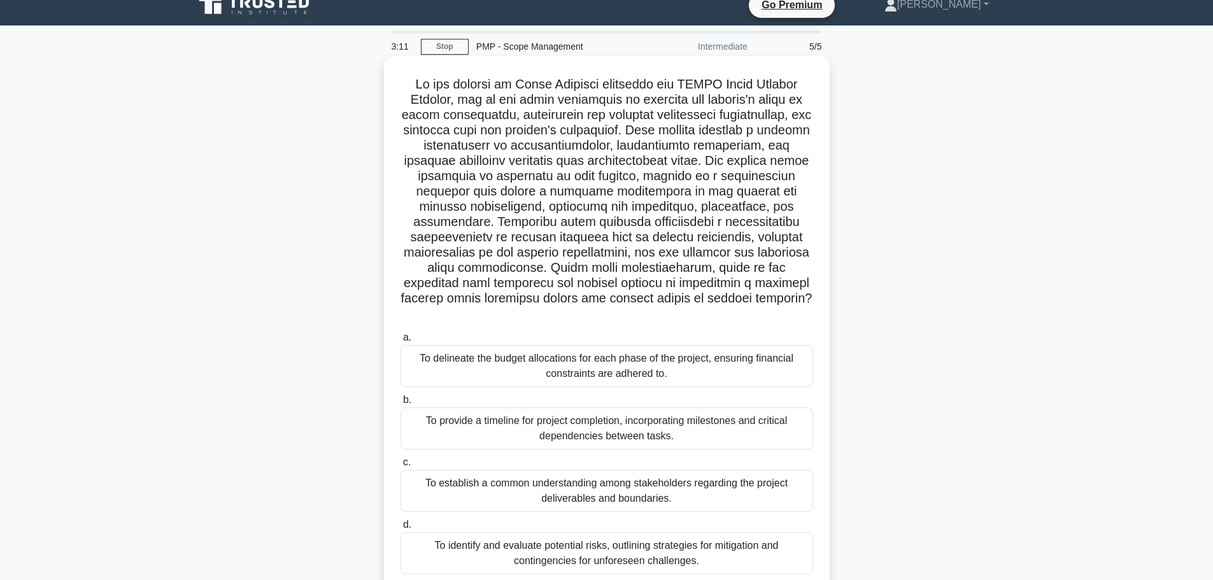
scroll to position [0, 0]
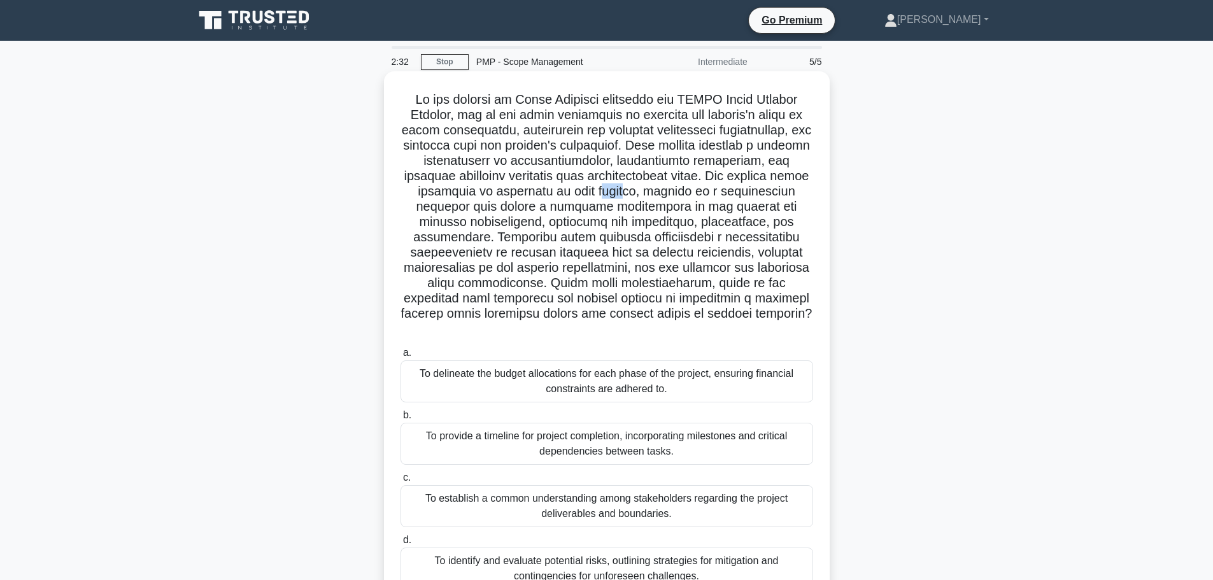
drag, startPoint x: 621, startPoint y: 197, endPoint x: 596, endPoint y: 198, distance: 24.9
click at [597, 198] on h5 ".spinner_0XTQ{transform-origin:center;animation:spinner_y6GP .75s linear infini…" at bounding box center [606, 215] width 415 height 246
drag, startPoint x: 596, startPoint y: 198, endPoint x: 628, endPoint y: 198, distance: 32.5
click at [627, 198] on h5 ".spinner_0XTQ{transform-origin:center;animation:spinner_y6GP .75s linear infini…" at bounding box center [606, 215] width 415 height 246
click at [648, 195] on h5 ".spinner_0XTQ{transform-origin:center;animation:spinner_y6GP .75s linear infini…" at bounding box center [606, 215] width 415 height 246
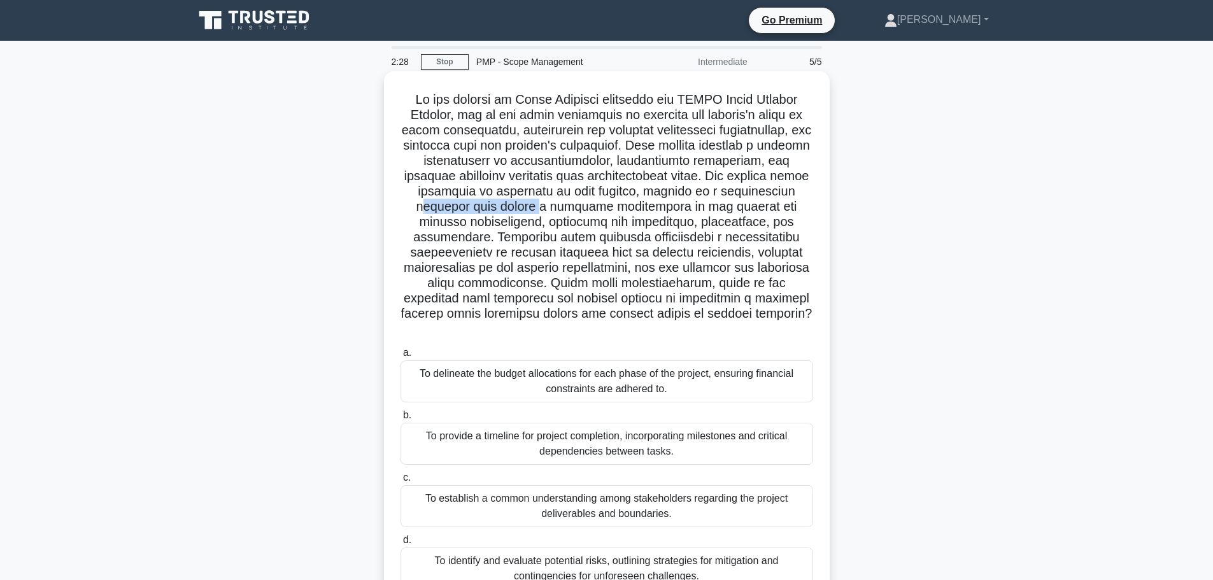
drag, startPoint x: 413, startPoint y: 200, endPoint x: 570, endPoint y: 206, distance: 158.0
click at [535, 202] on h5 ".spinner_0XTQ{transform-origin:center;animation:spinner_y6GP .75s linear infini…" at bounding box center [606, 215] width 415 height 246
click at [639, 208] on h5 ".spinner_0XTQ{transform-origin:center;animation:spinner_y6GP .75s linear infini…" at bounding box center [606, 215] width 415 height 246
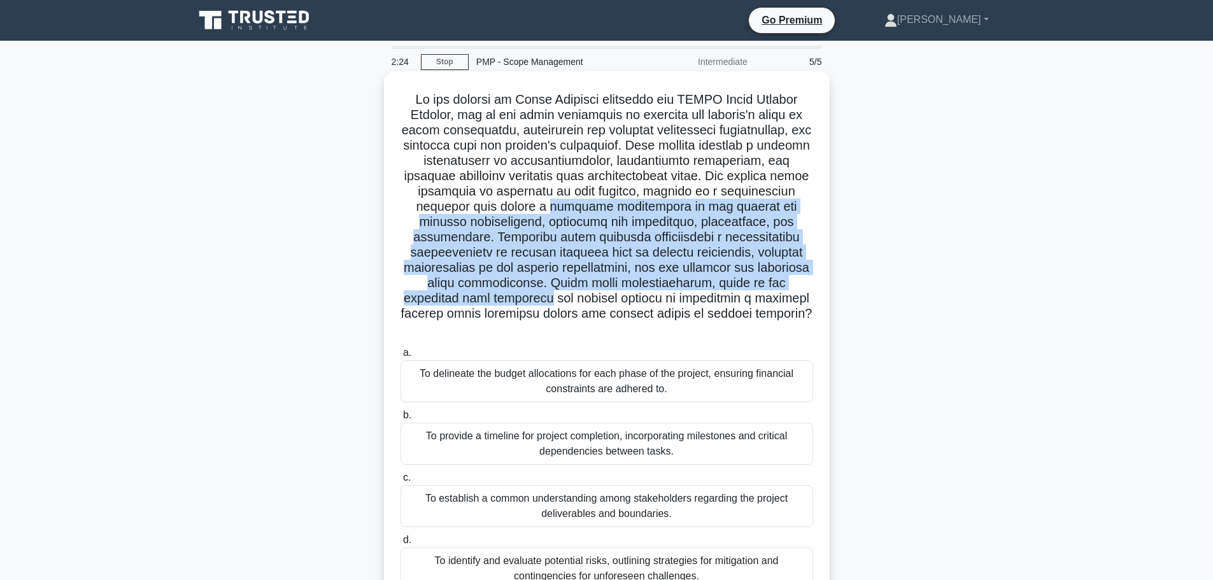
drag, startPoint x: 537, startPoint y: 209, endPoint x: 783, endPoint y: 287, distance: 257.1
click at [783, 287] on h5 ".spinner_0XTQ{transform-origin:center;animation:spinner_y6GP .75s linear infini…" at bounding box center [606, 215] width 415 height 246
drag, startPoint x: 676, startPoint y: 248, endPoint x: 667, endPoint y: 244, distance: 10.3
click at [676, 248] on h5 ".spinner_0XTQ{transform-origin:center;animation:spinner_y6GP .75s linear infini…" at bounding box center [606, 215] width 415 height 246
click at [653, 225] on h5 ".spinner_0XTQ{transform-origin:center;animation:spinner_y6GP .75s linear infini…" at bounding box center [606, 215] width 415 height 246
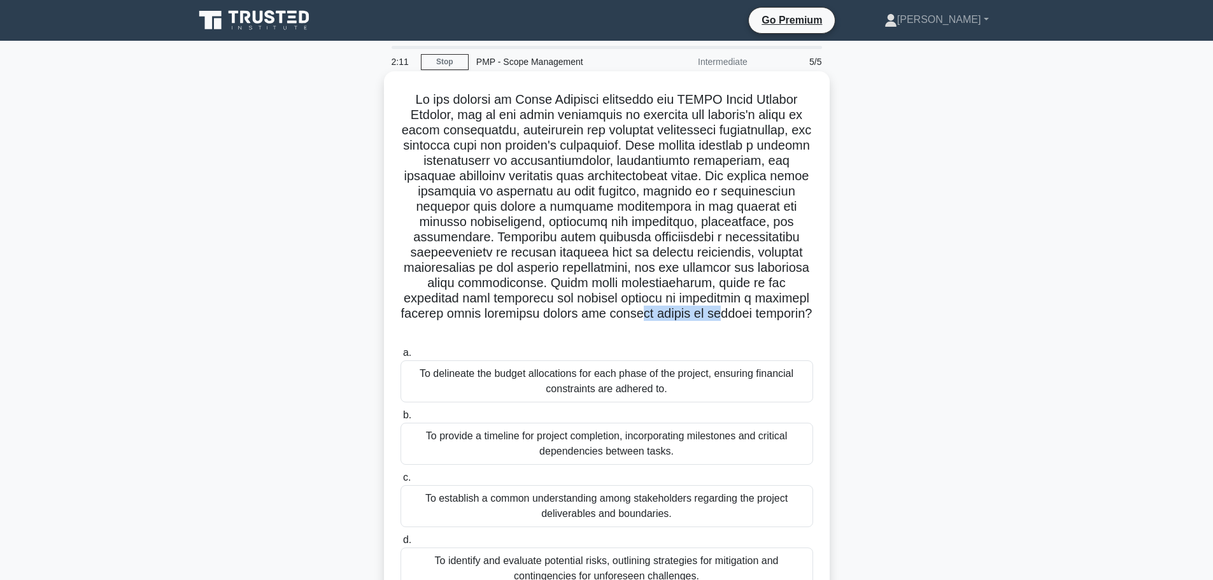
drag, startPoint x: 555, startPoint y: 318, endPoint x: 660, endPoint y: 325, distance: 105.3
click at [642, 318] on h5 ".spinner_0XTQ{transform-origin:center;animation:spinner_y6GP .75s linear infini…" at bounding box center [606, 215] width 415 height 246
click at [723, 320] on h5 ".spinner_0XTQ{transform-origin:center;animation:spinner_y6GP .75s linear infini…" at bounding box center [606, 215] width 415 height 246
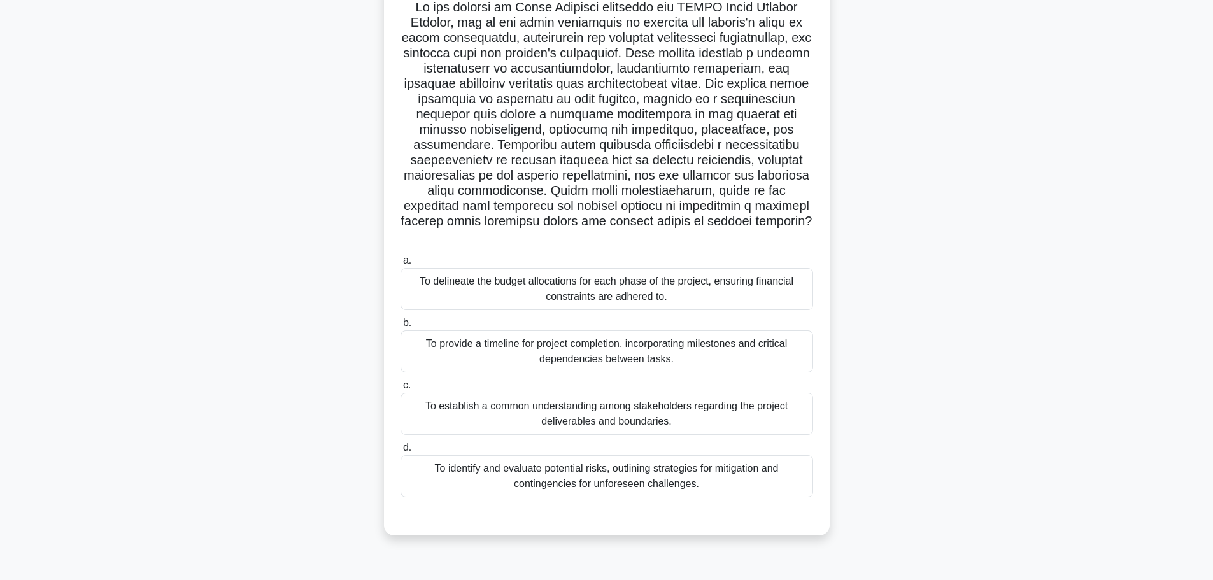
scroll to position [108, 0]
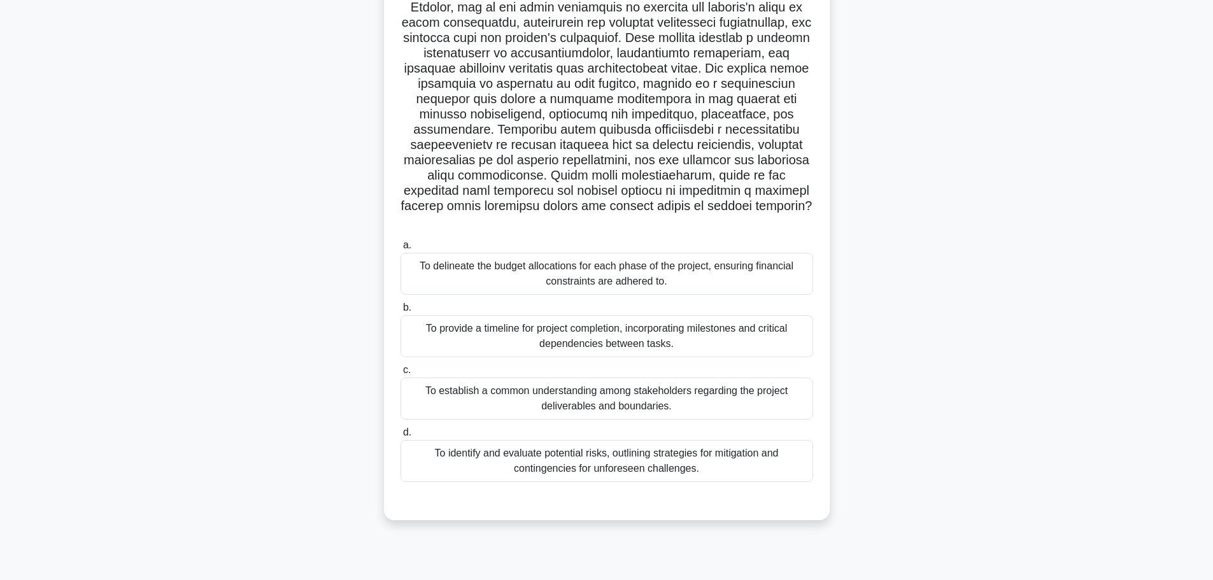
click at [645, 379] on div "To establish a common understanding among stakeholders regarding the project de…" at bounding box center [606, 399] width 413 height 42
click at [569, 383] on div "To establish a common understanding among stakeholders regarding the project de…" at bounding box center [606, 399] width 413 height 42
click at [400, 374] on input "c. To establish a common understanding among stakeholders regarding the project…" at bounding box center [400, 370] width 0 height 8
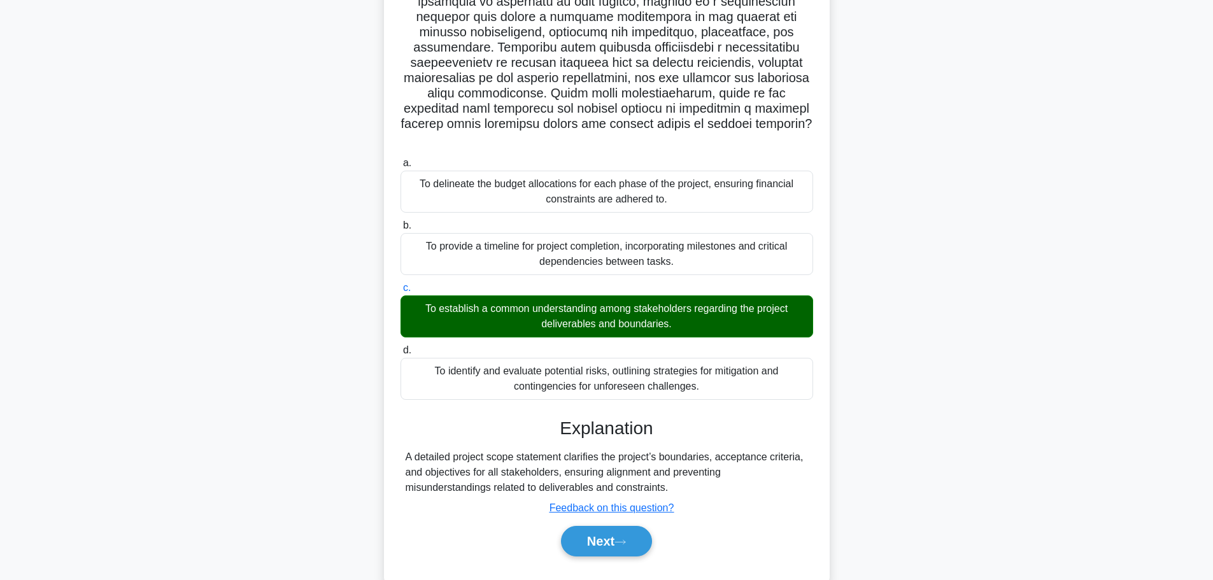
scroll to position [206, 0]
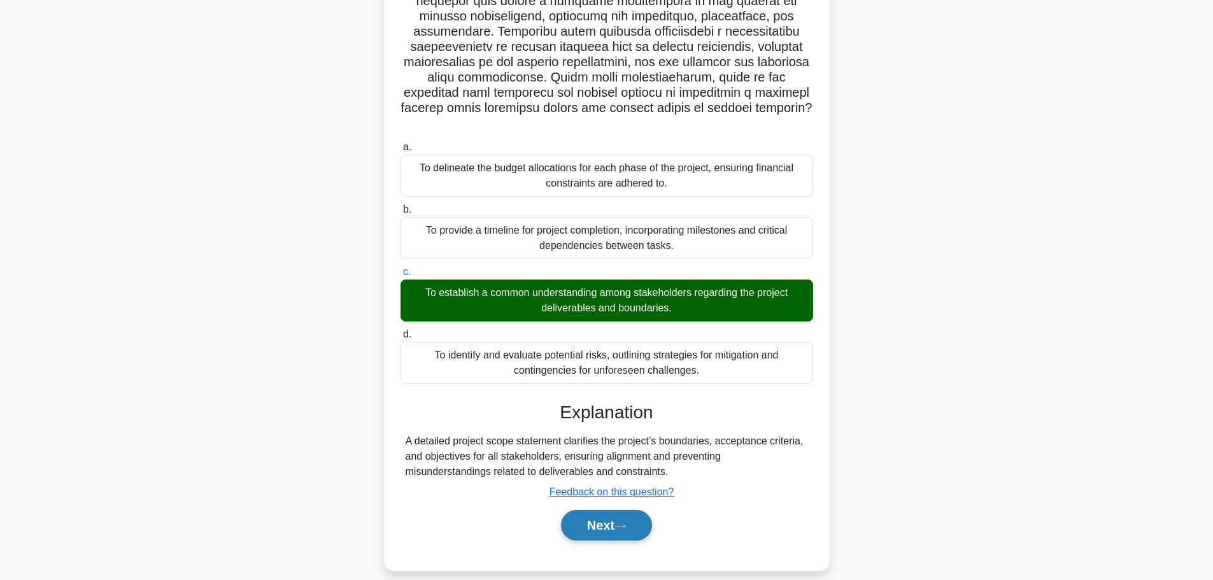
click at [618, 511] on button "Next" at bounding box center [606, 525] width 91 height 31
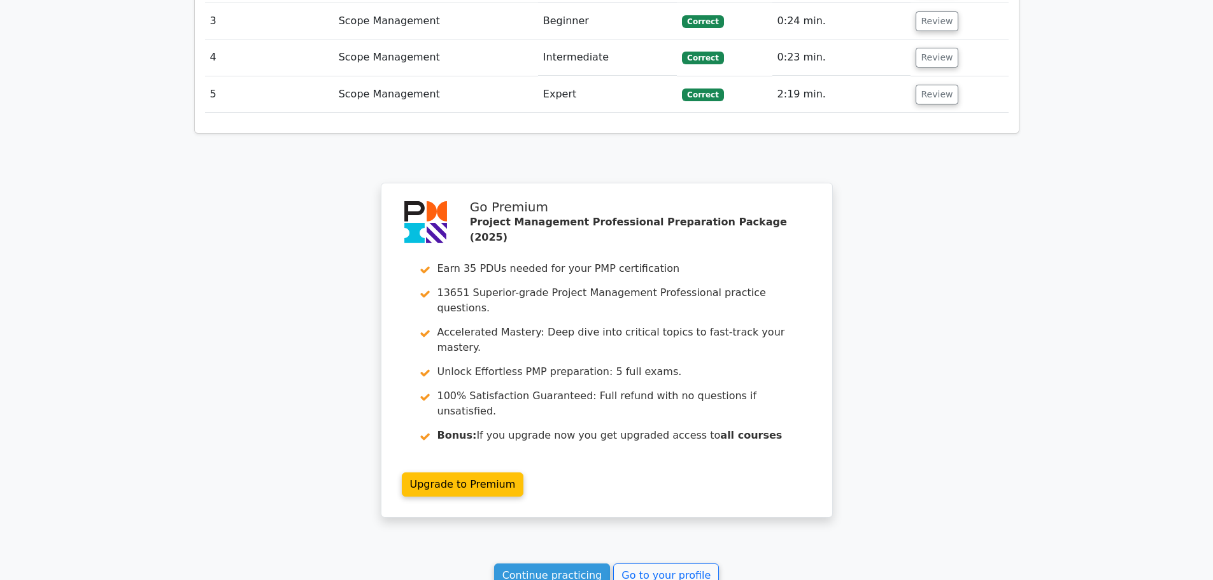
scroll to position [1931, 0]
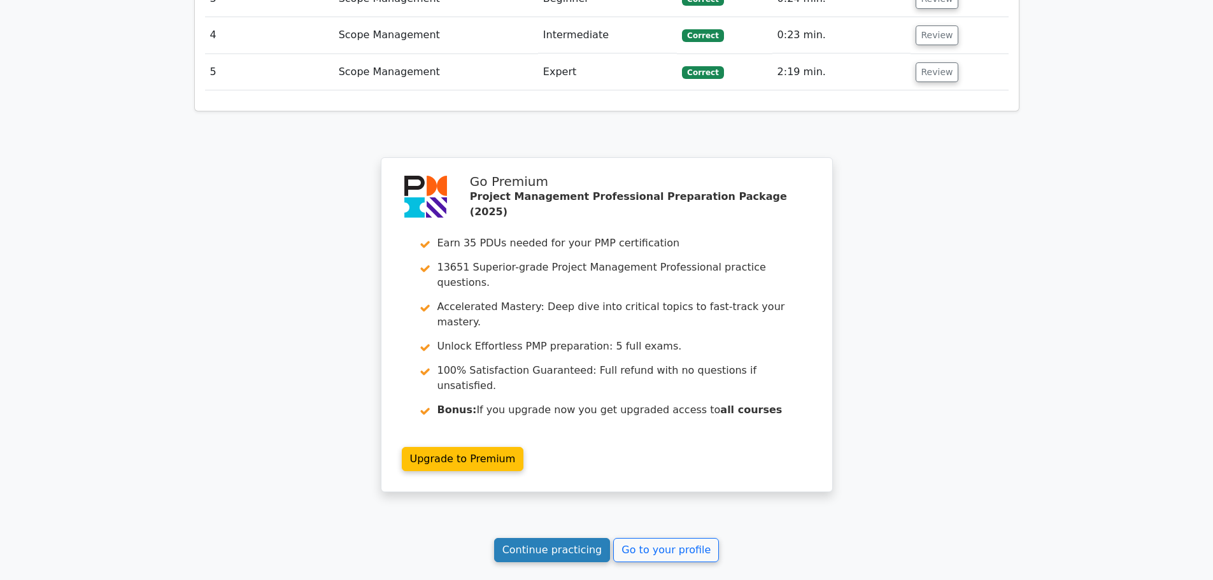
click at [579, 538] on link "Continue practicing" at bounding box center [552, 550] width 117 height 24
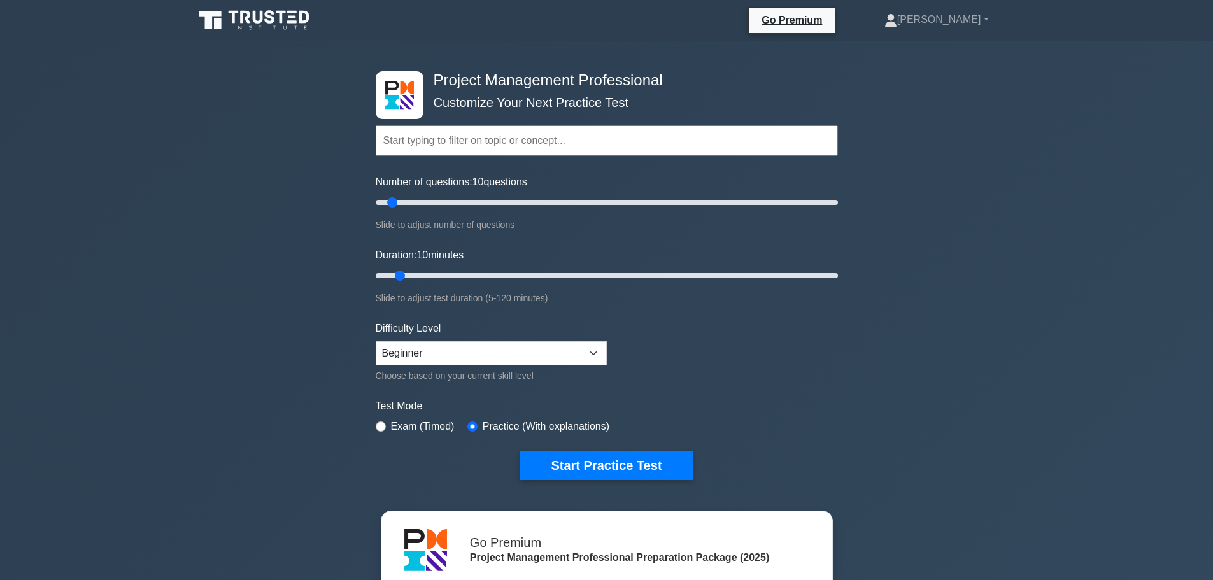
drag, startPoint x: 393, startPoint y: 194, endPoint x: 486, endPoint y: 199, distance: 92.5
click at [486, 199] on div "Number of questions: 10 questions Slide to adjust number of questions" at bounding box center [607, 203] width 462 height 58
drag, startPoint x: 486, startPoint y: 199, endPoint x: 896, endPoint y: 199, distance: 410.7
type input "200"
click at [838, 199] on input "Number of questions: 200 questions" at bounding box center [607, 202] width 462 height 15
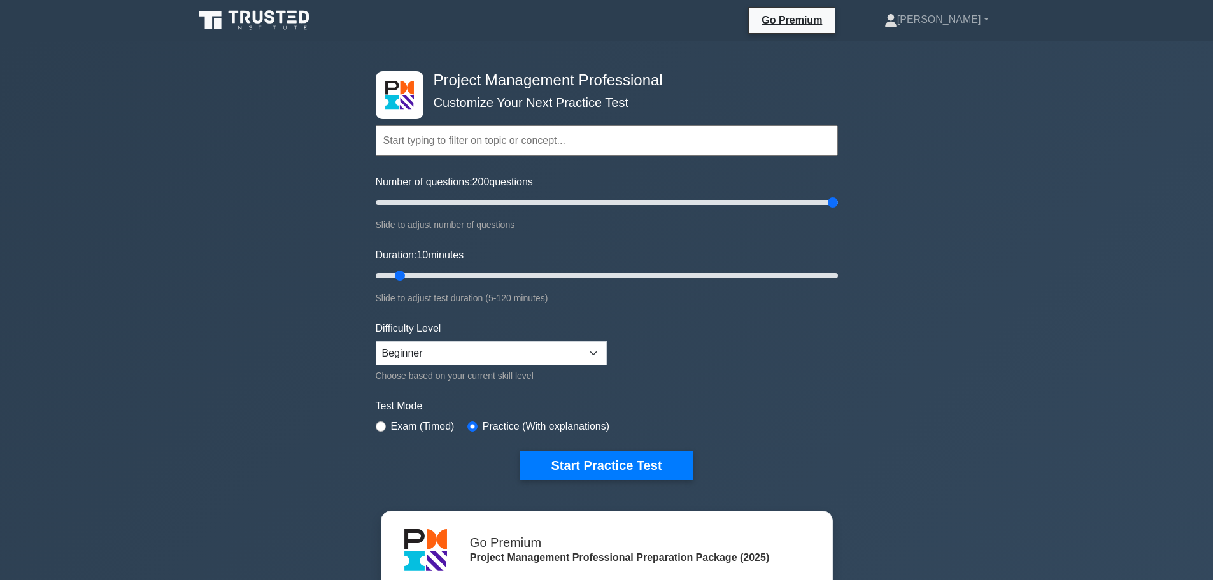
drag, startPoint x: 408, startPoint y: 267, endPoint x: 728, endPoint y: 280, distance: 320.5
click at [773, 280] on div "Duration: 10 minutes Slide to adjust test duration (5-120 minutes)" at bounding box center [607, 277] width 462 height 58
drag, startPoint x: 404, startPoint y: 272, endPoint x: 936, endPoint y: 282, distance: 531.7
type input "120"
click at [838, 282] on input "Duration: 120 minutes" at bounding box center [607, 275] width 462 height 15
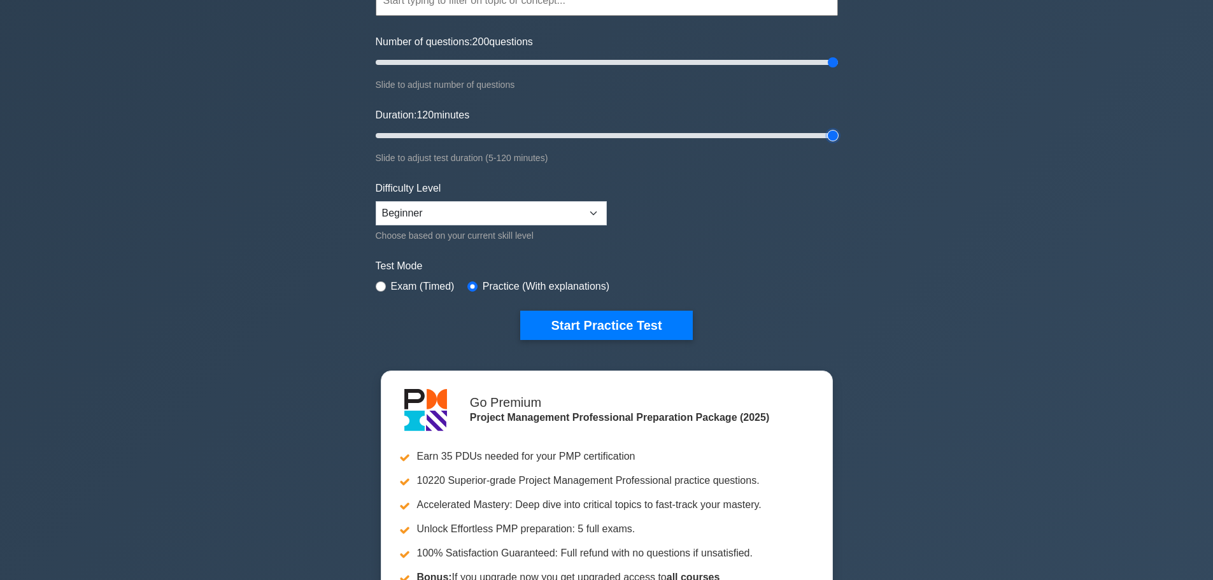
scroll to position [148, 0]
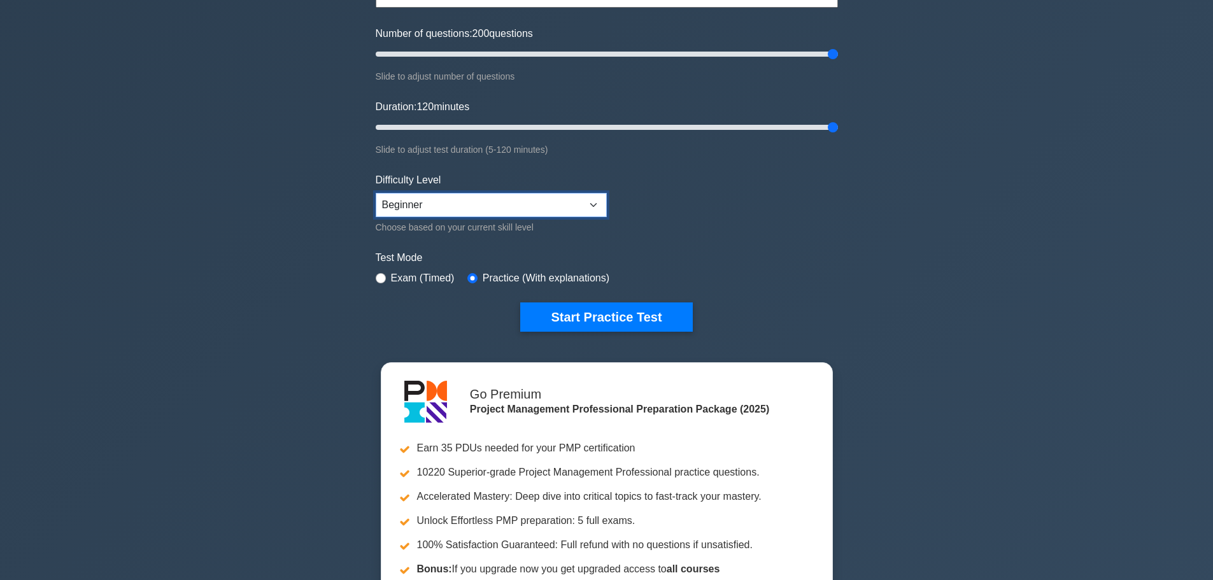
click at [478, 206] on select "Beginner Intermediate Expert" at bounding box center [491, 205] width 231 height 24
select select "expert"
click at [376, 193] on select "Beginner Intermediate Expert" at bounding box center [491, 205] width 231 height 24
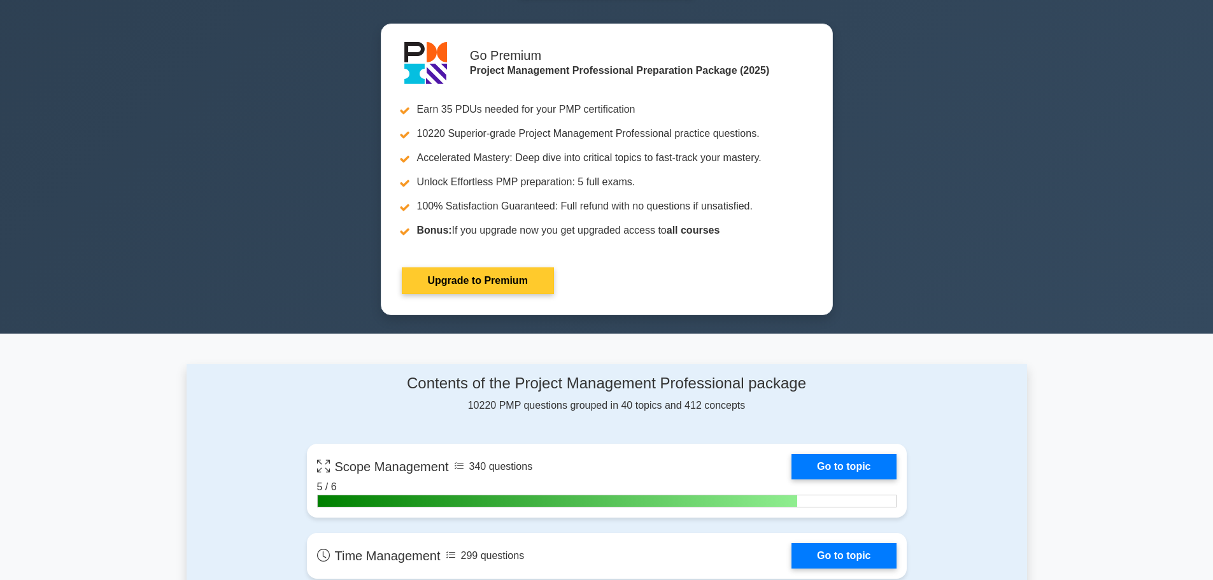
scroll to position [0, 0]
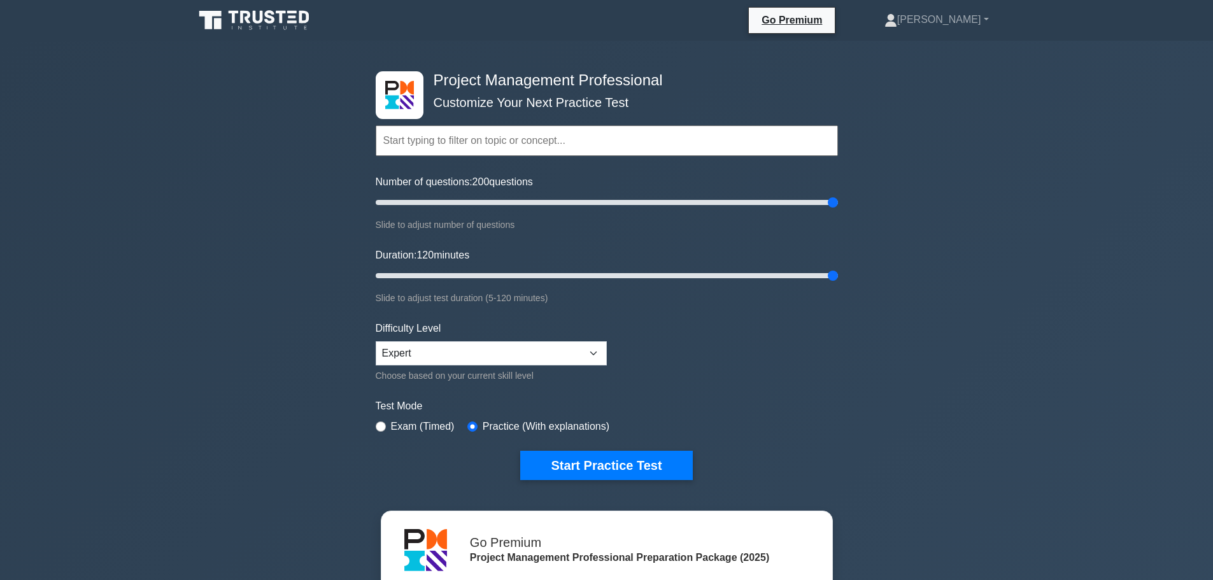
click at [541, 139] on input "text" at bounding box center [607, 140] width 462 height 31
click at [772, 343] on form "Topics Scope Management Time Management Cost Management Quality Management Risk…" at bounding box center [607, 283] width 462 height 393
click at [634, 465] on button "Start Practice Test" at bounding box center [606, 465] width 172 height 29
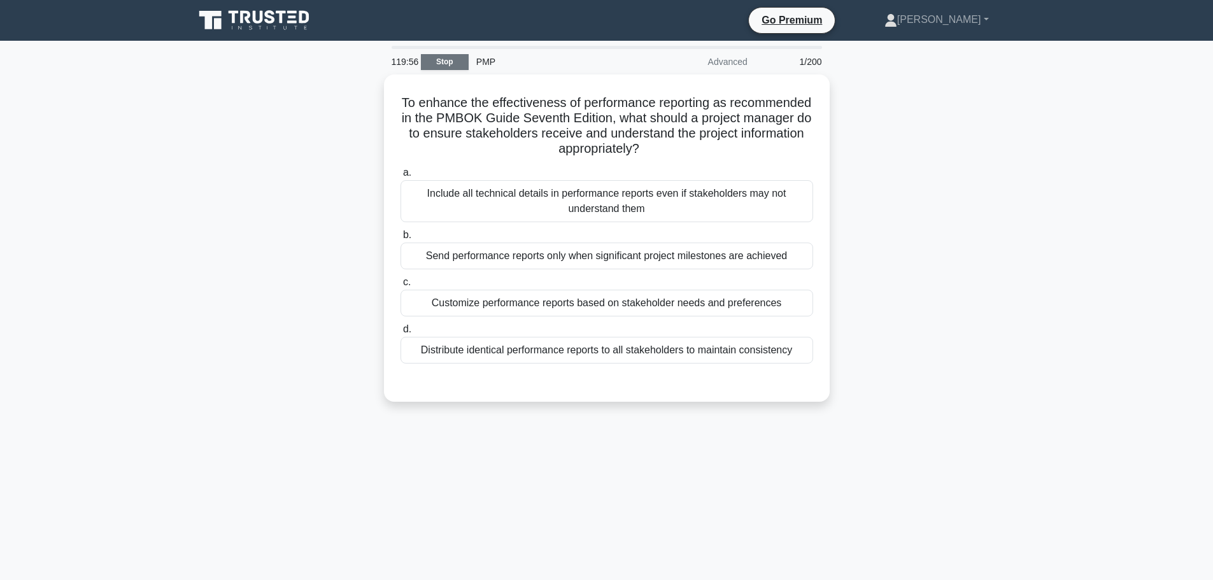
click at [454, 67] on link "Stop" at bounding box center [445, 62] width 48 height 16
